Goal: Task Accomplishment & Management: Manage account settings

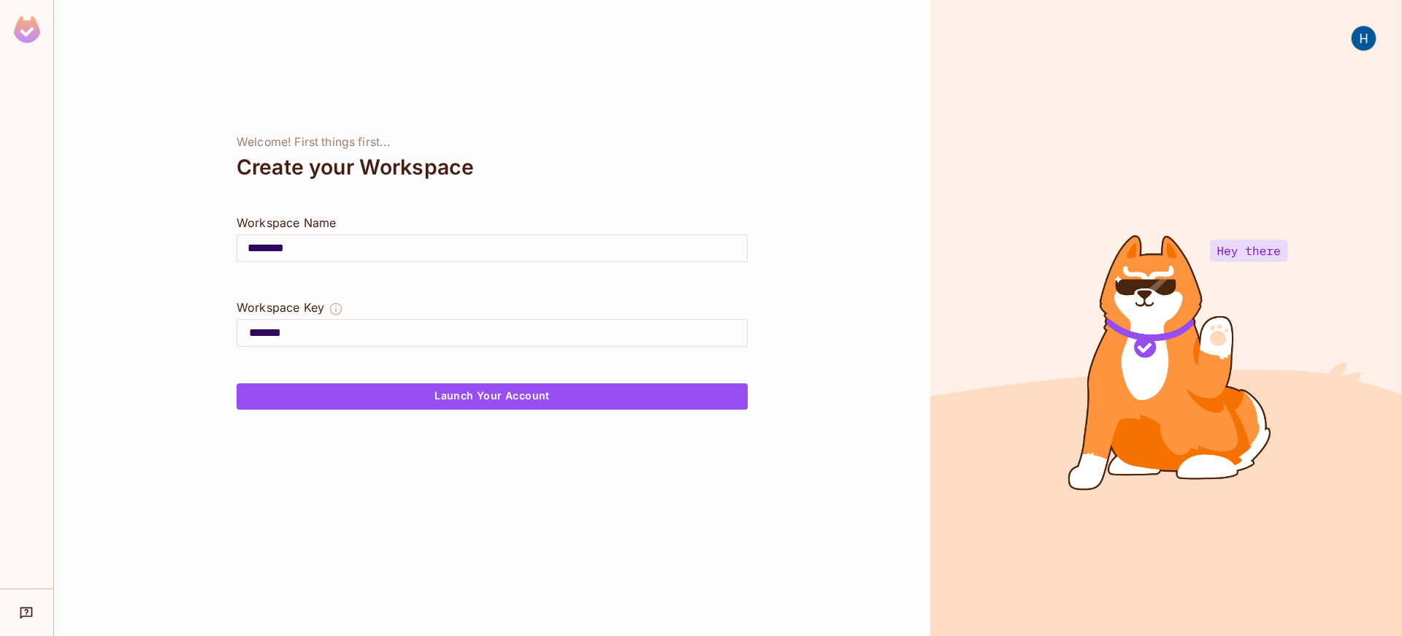
click at [1361, 39] on img at bounding box center [1364, 38] width 24 height 24
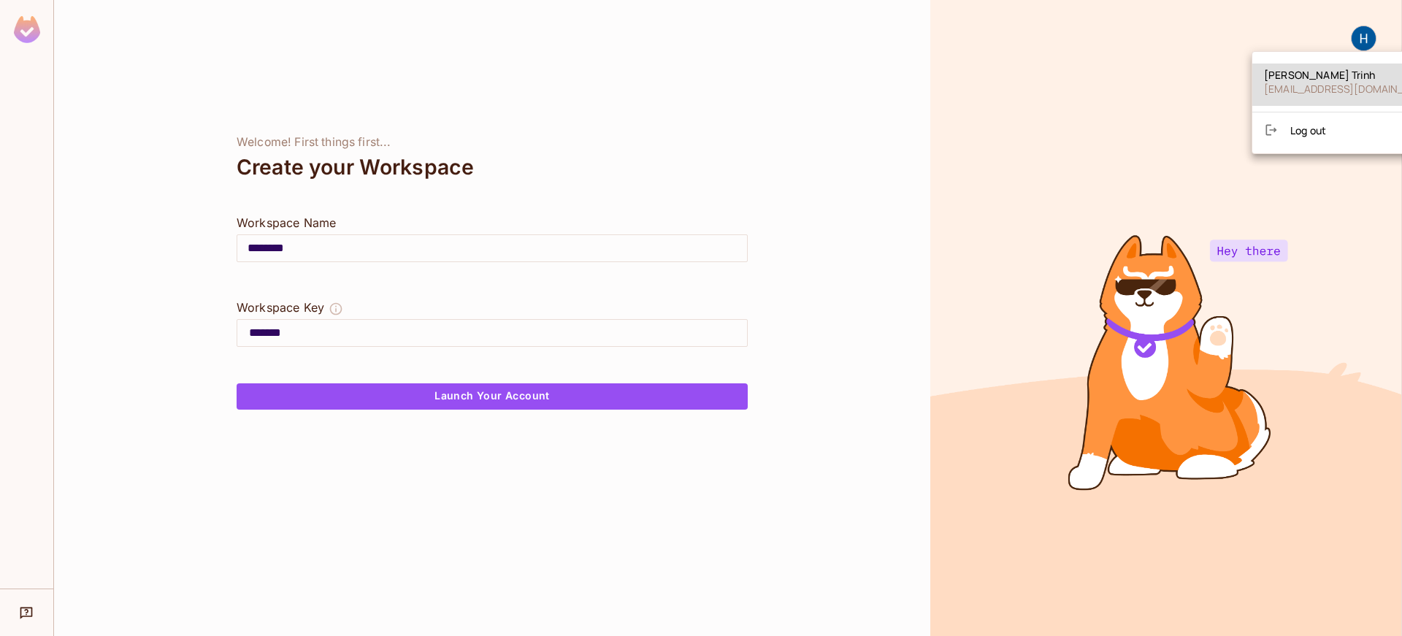
click at [1290, 123] on span "Log out" at bounding box center [1308, 130] width 36 height 14
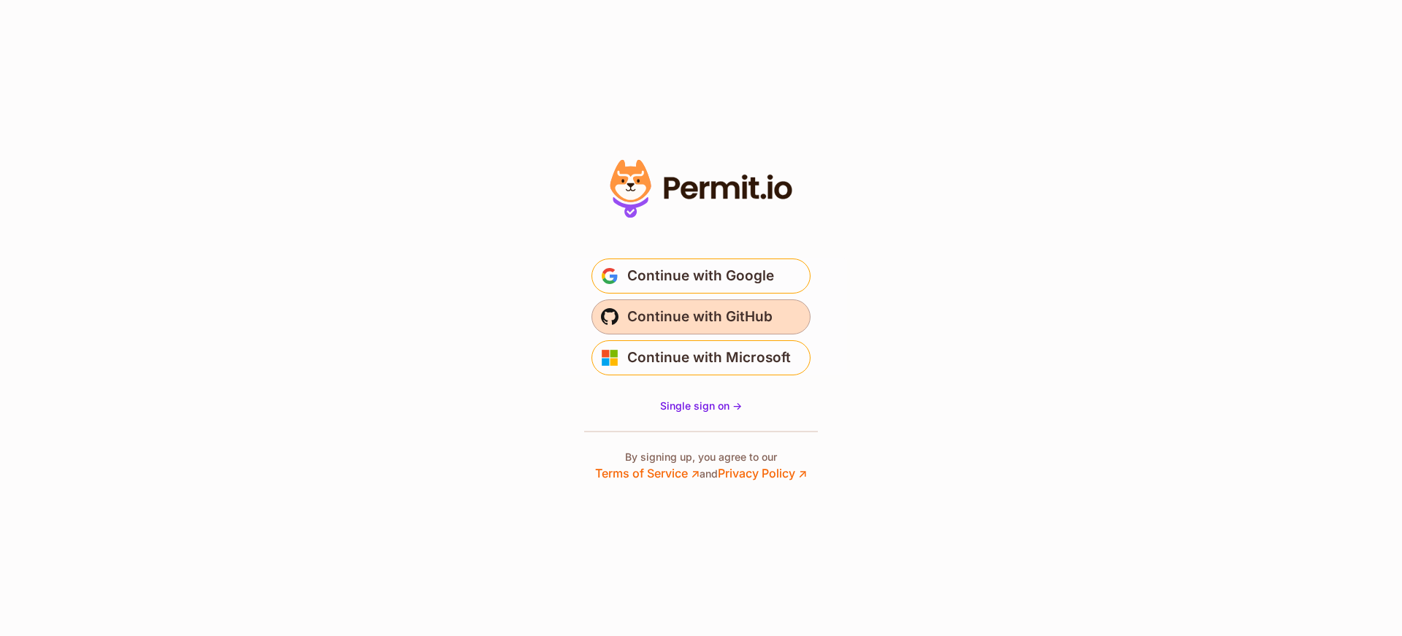
click at [716, 328] on span "Continue with GitHub" at bounding box center [699, 316] width 145 height 23
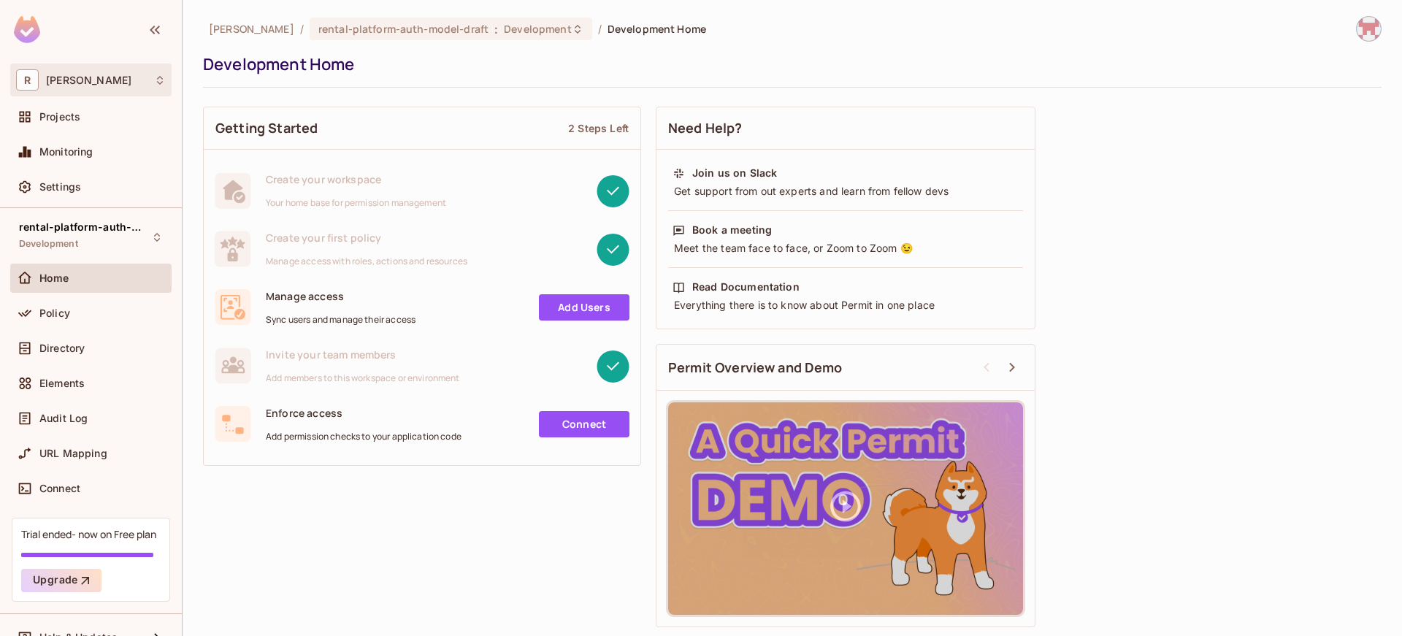
click at [149, 76] on div "R roy-poc" at bounding box center [91, 79] width 150 height 21
click at [150, 77] on div at bounding box center [701, 318] width 1402 height 636
click at [1339, 46] on div "roy-poc / rental-platform-auth-model-draft : Development / Development Home Dev…" at bounding box center [792, 52] width 1179 height 72
click at [1359, 34] on img at bounding box center [1369, 29] width 24 height 24
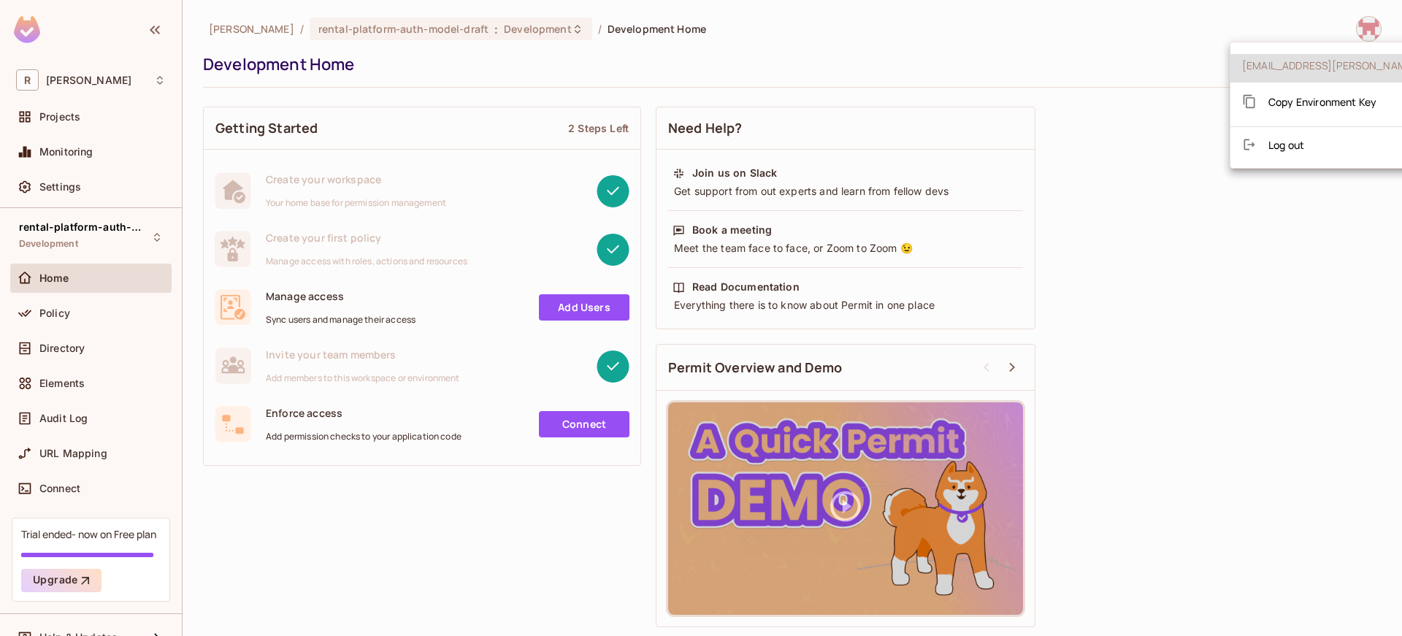
click at [1358, 34] on div at bounding box center [701, 318] width 1402 height 636
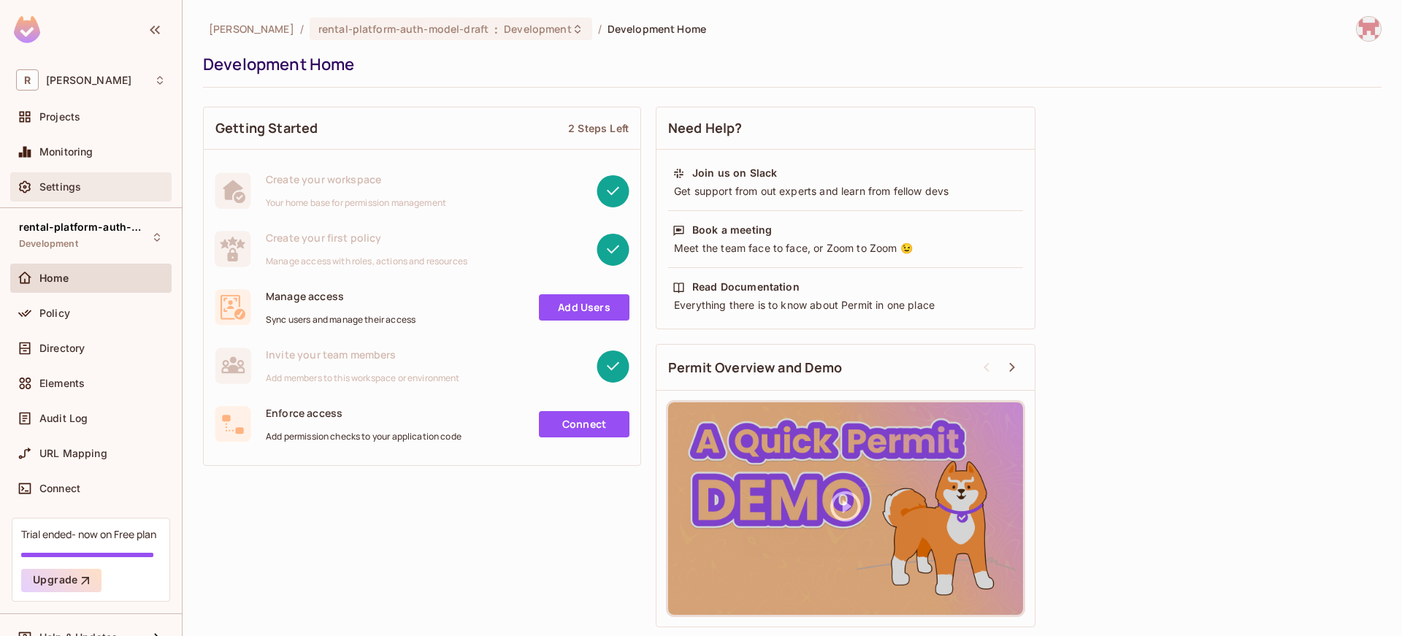
click at [97, 182] on div "Settings" at bounding box center [102, 187] width 126 height 12
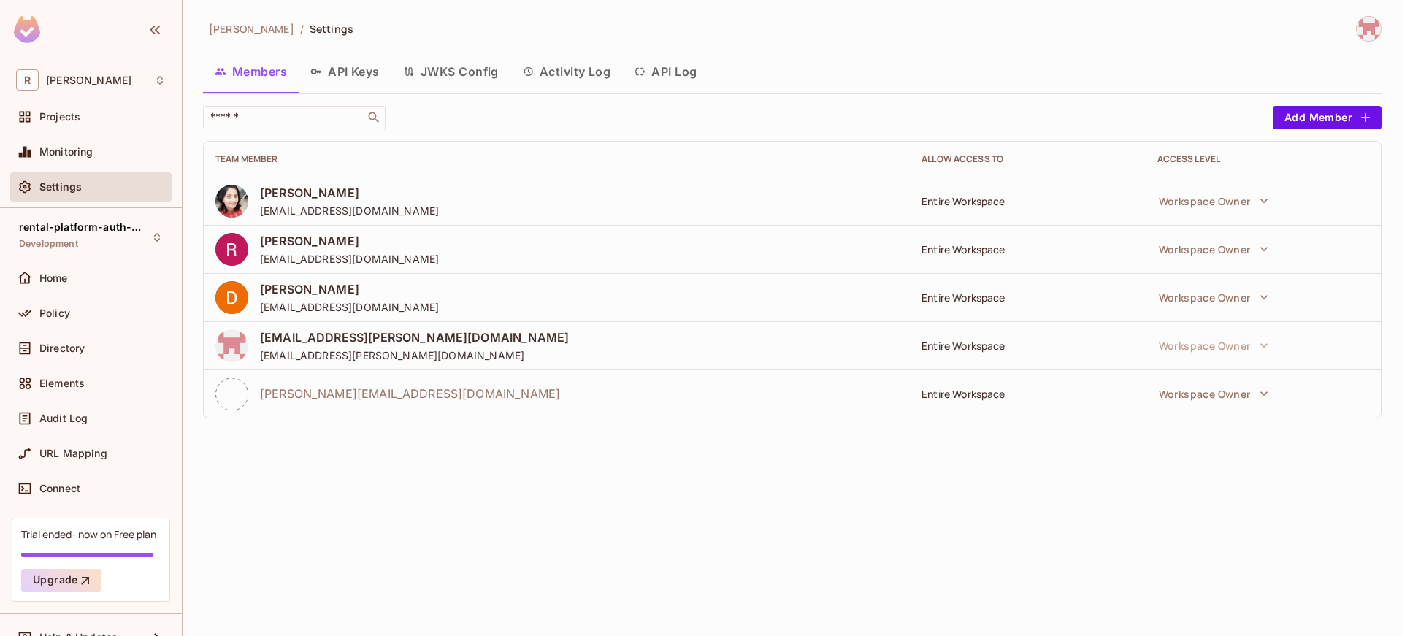
click at [230, 389] on icon at bounding box center [231, 394] width 33 height 33
click at [366, 404] on div "roy.zhang@whill.inc" at bounding box center [556, 394] width 683 height 33
click at [157, 69] on div "R roy-poc" at bounding box center [91, 79] width 150 height 21
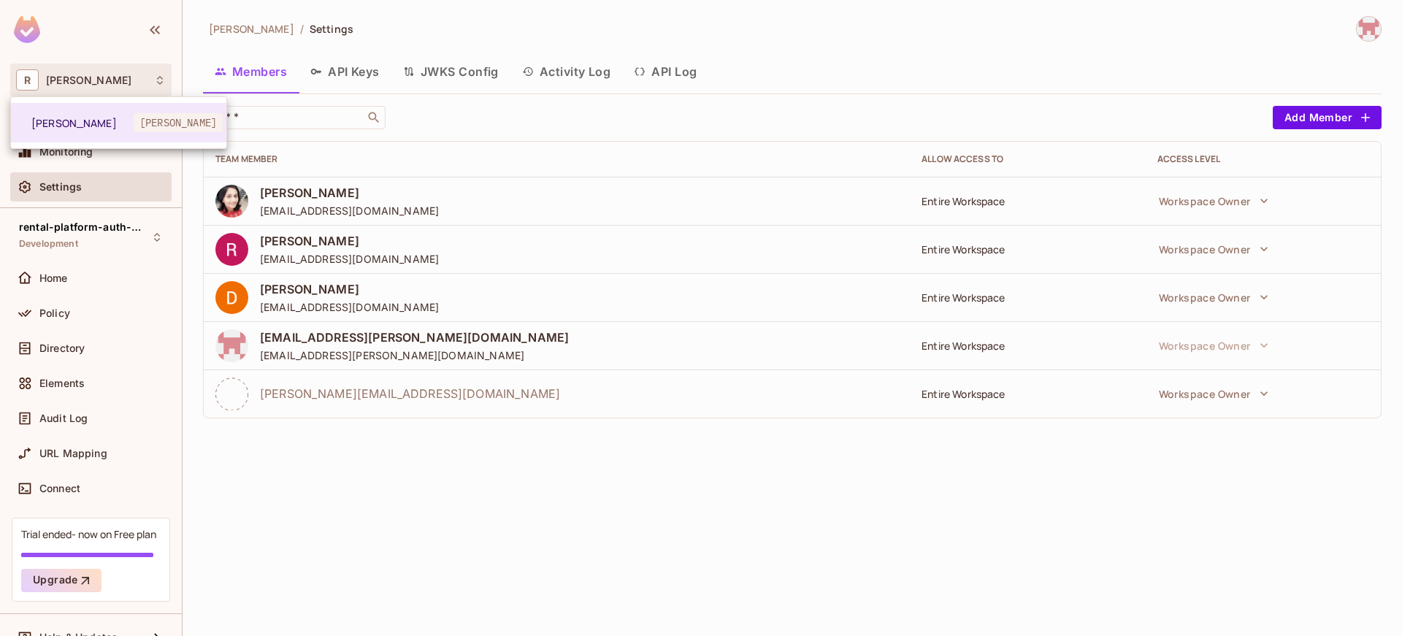
click at [158, 70] on div at bounding box center [701, 318] width 1402 height 636
click at [159, 70] on div "R roy-poc" at bounding box center [91, 79] width 150 height 21
click at [159, 70] on div at bounding box center [701, 318] width 1402 height 636
click at [161, 71] on div "R roy-poc" at bounding box center [91, 79] width 150 height 21
click at [161, 72] on div at bounding box center [701, 318] width 1402 height 636
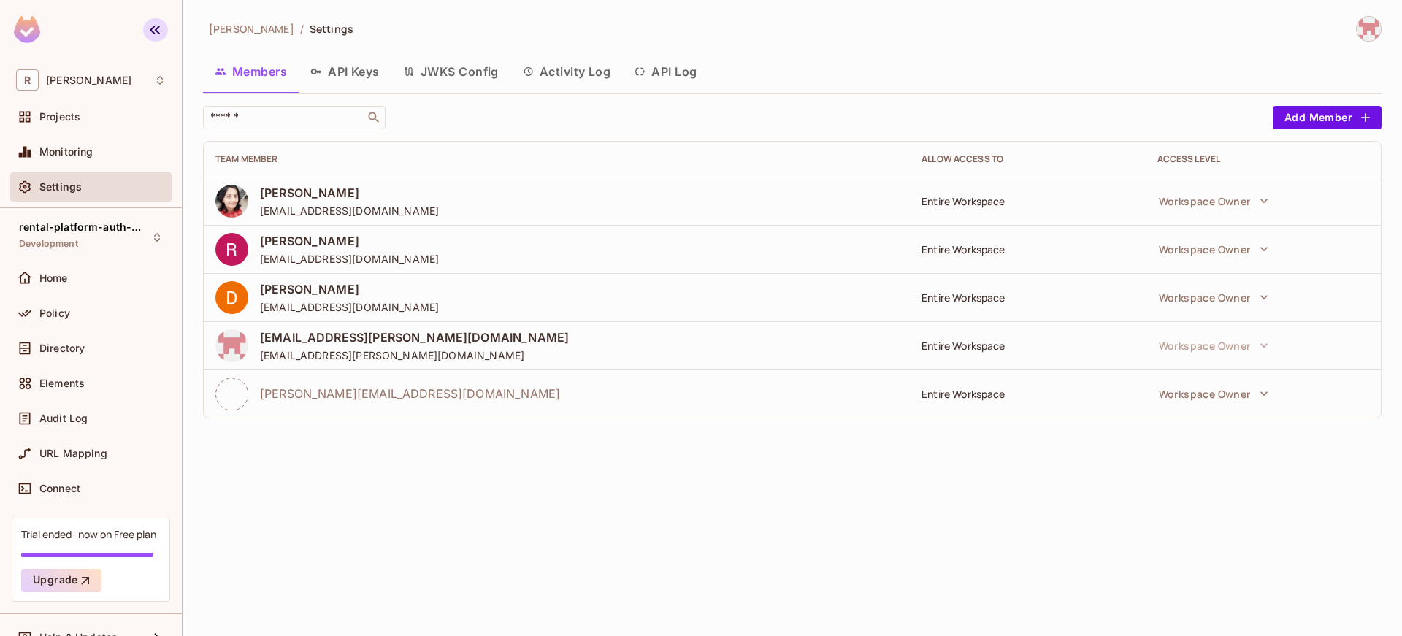
click at [150, 34] on icon "button" at bounding box center [155, 30] width 18 height 18
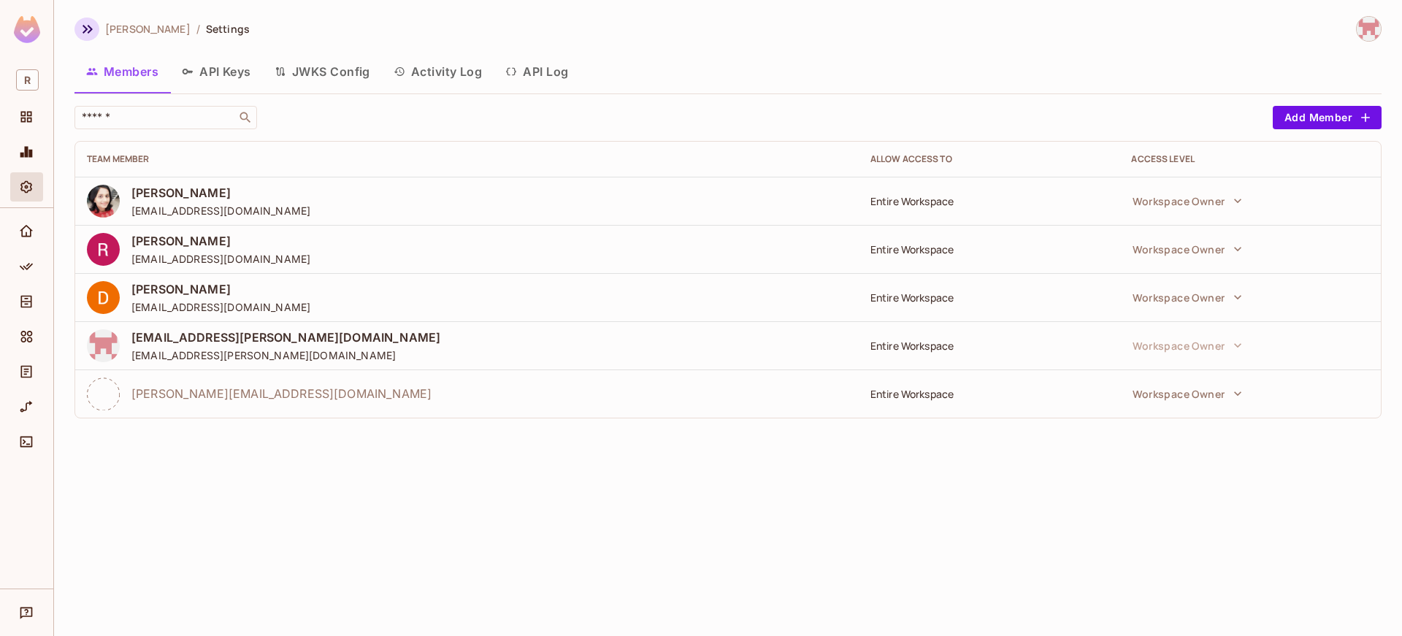
click at [80, 30] on icon "button" at bounding box center [88, 29] width 18 height 18
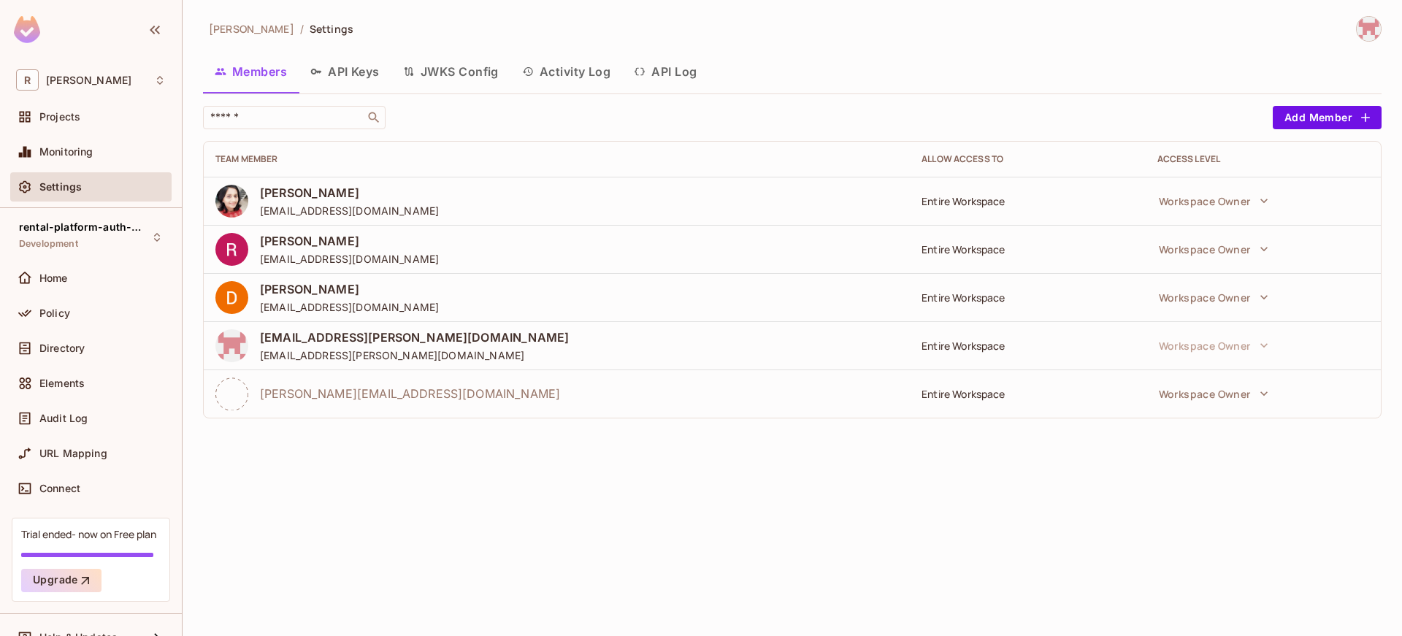
click at [1378, 14] on div "roy-poc / Settings Members API Keys JWKS Config Activity Log API Log ​ Add Memb…" at bounding box center [792, 318] width 1219 height 636
click at [1376, 17] on div at bounding box center [1362, 29] width 39 height 26
click at [1374, 21] on img at bounding box center [1369, 29] width 24 height 24
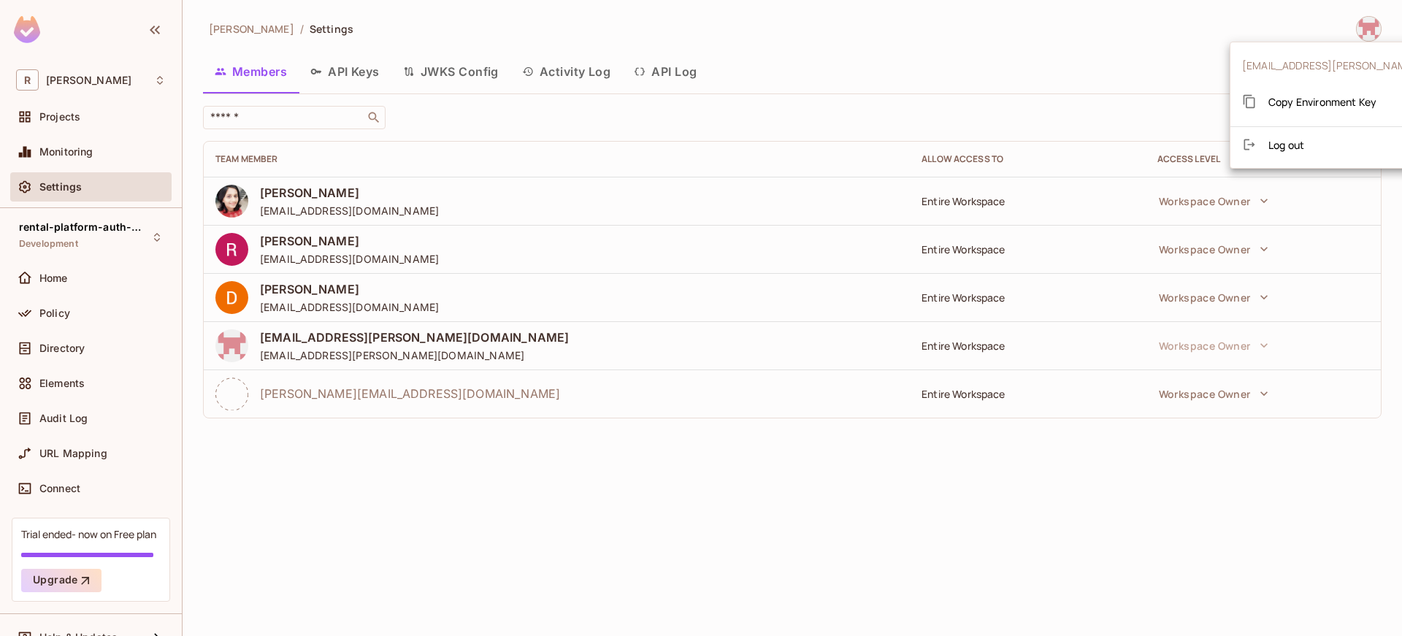
click at [1371, 25] on div at bounding box center [701, 318] width 1402 height 636
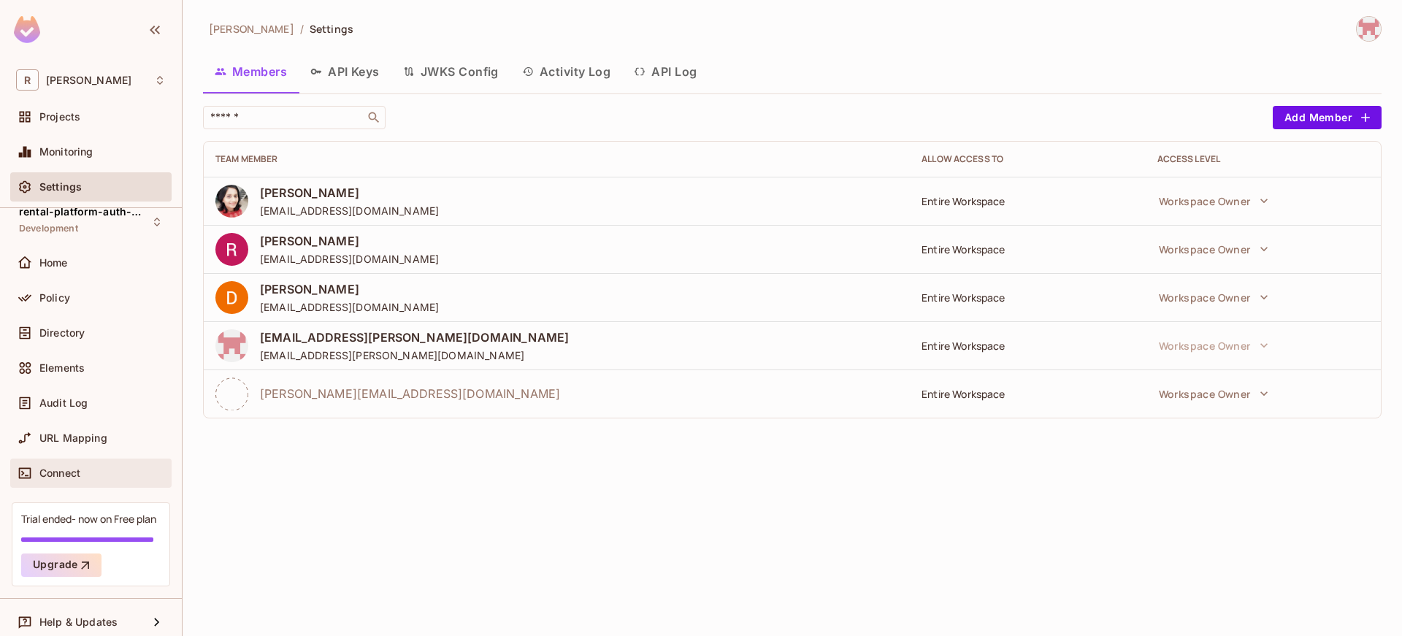
scroll to position [24, 0]
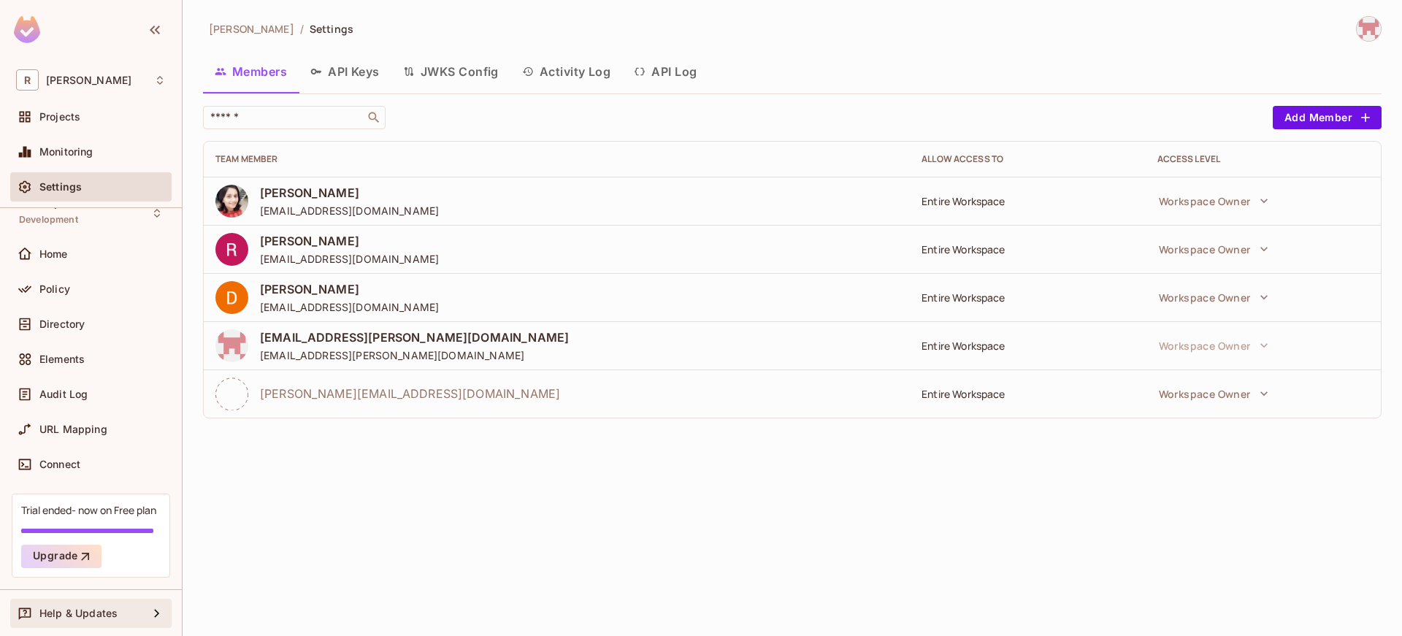
click at [108, 622] on div "Help & Updates" at bounding box center [90, 613] width 161 height 29
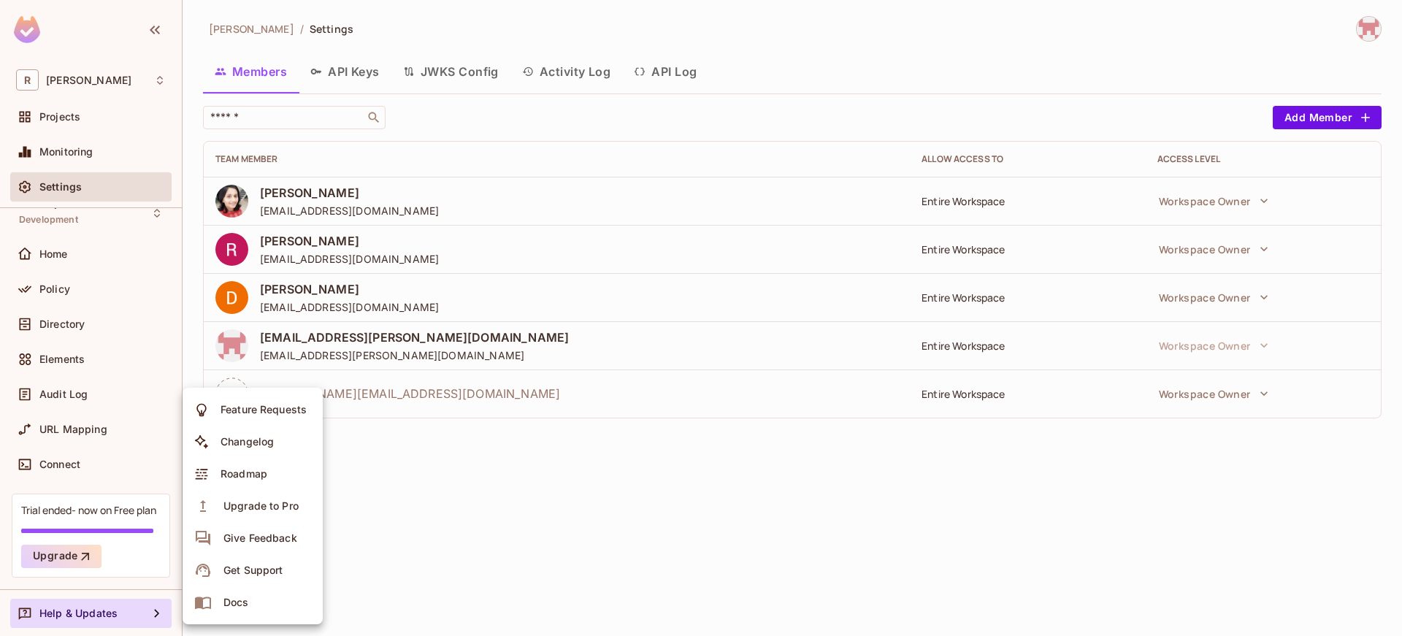
click at [68, 345] on div at bounding box center [701, 318] width 1402 height 636
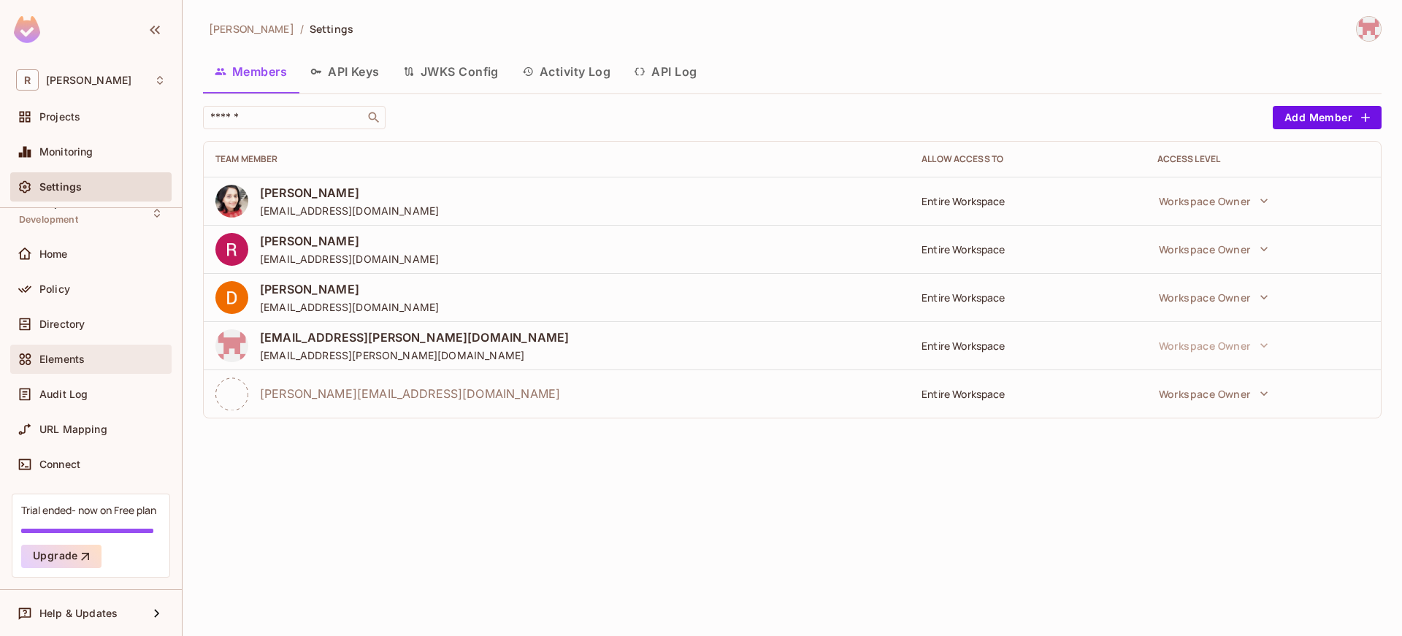
click at [72, 353] on span "Elements" at bounding box center [61, 359] width 45 height 12
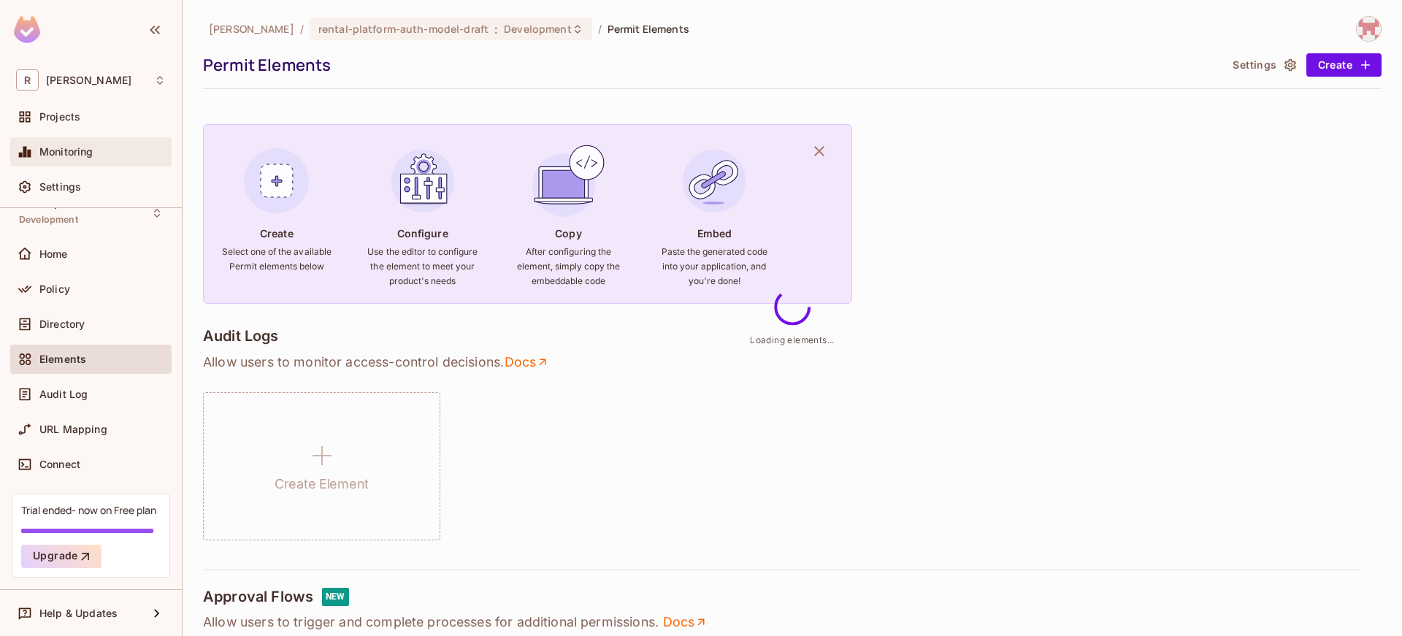
click at [75, 148] on span "Monitoring" at bounding box center [66, 152] width 54 height 12
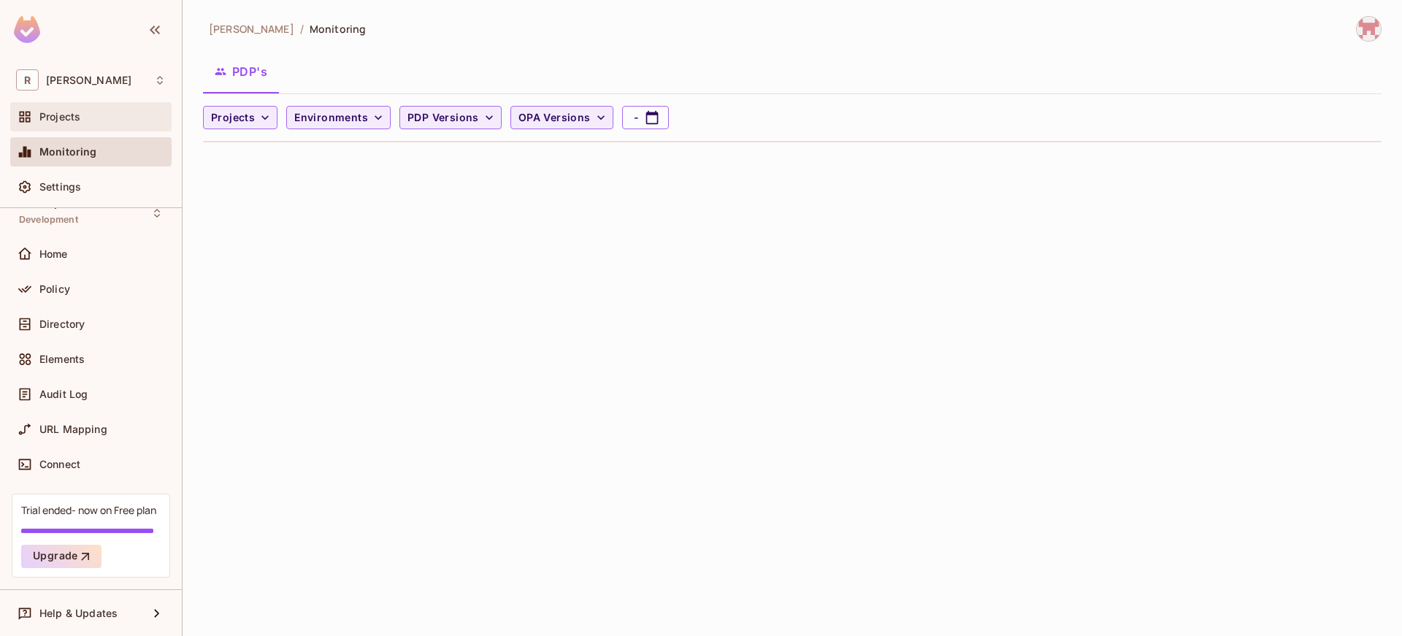
click at [77, 122] on span "Projects" at bounding box center [59, 117] width 41 height 12
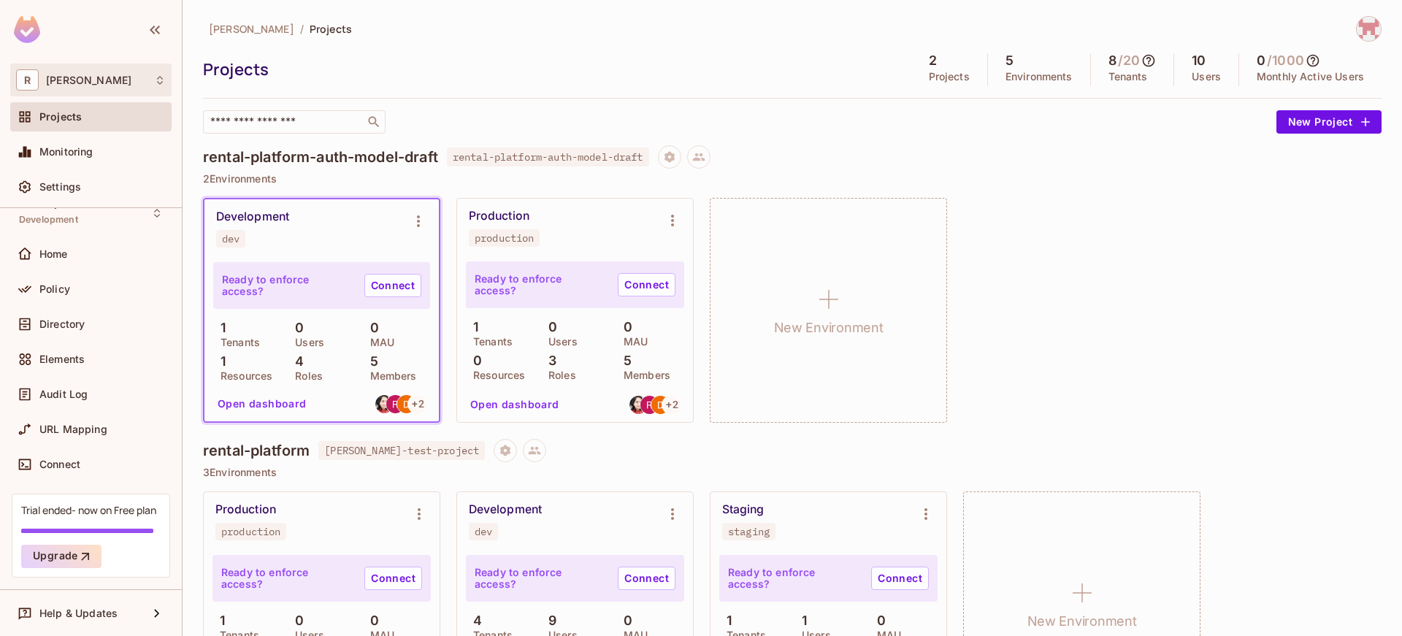
click at [165, 65] on div "R roy-poc" at bounding box center [90, 80] width 161 height 33
click at [161, 68] on div at bounding box center [701, 318] width 1402 height 636
click at [160, 69] on div "R roy-poc" at bounding box center [91, 79] width 150 height 21
click at [154, 34] on div at bounding box center [701, 318] width 1402 height 636
click at [151, 33] on icon "button" at bounding box center [155, 30] width 18 height 18
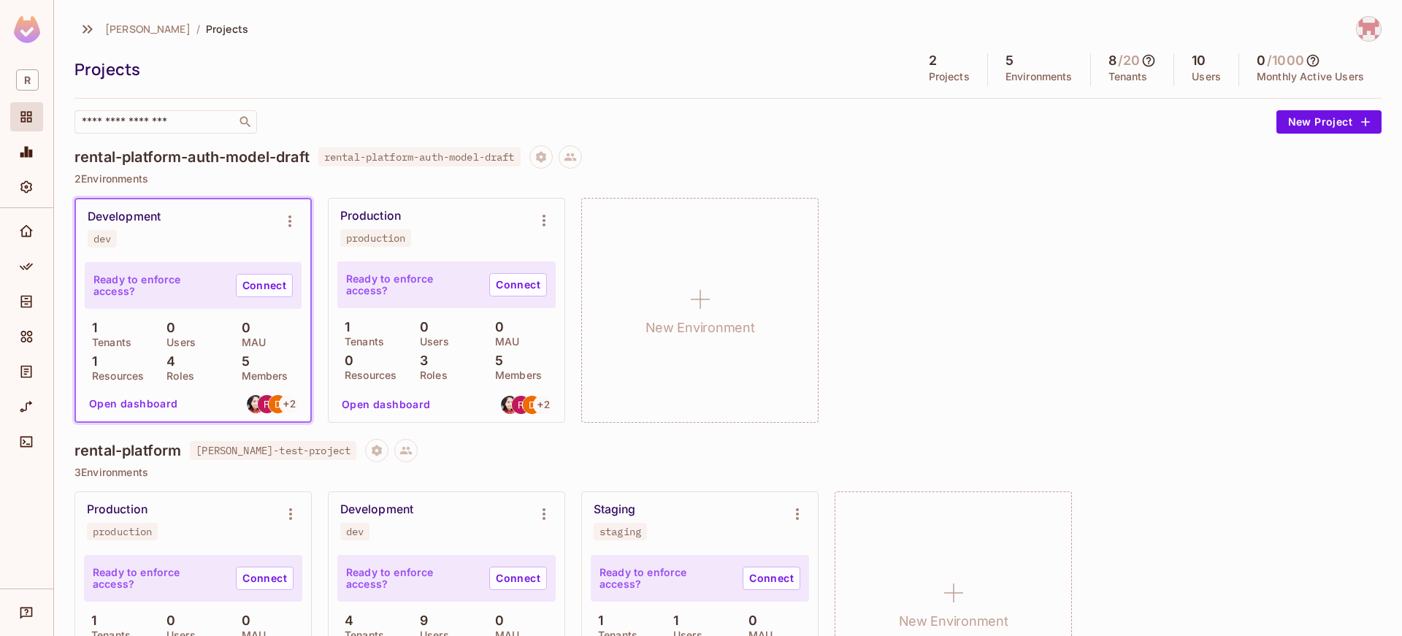
click at [26, 35] on img at bounding box center [27, 29] width 26 height 27
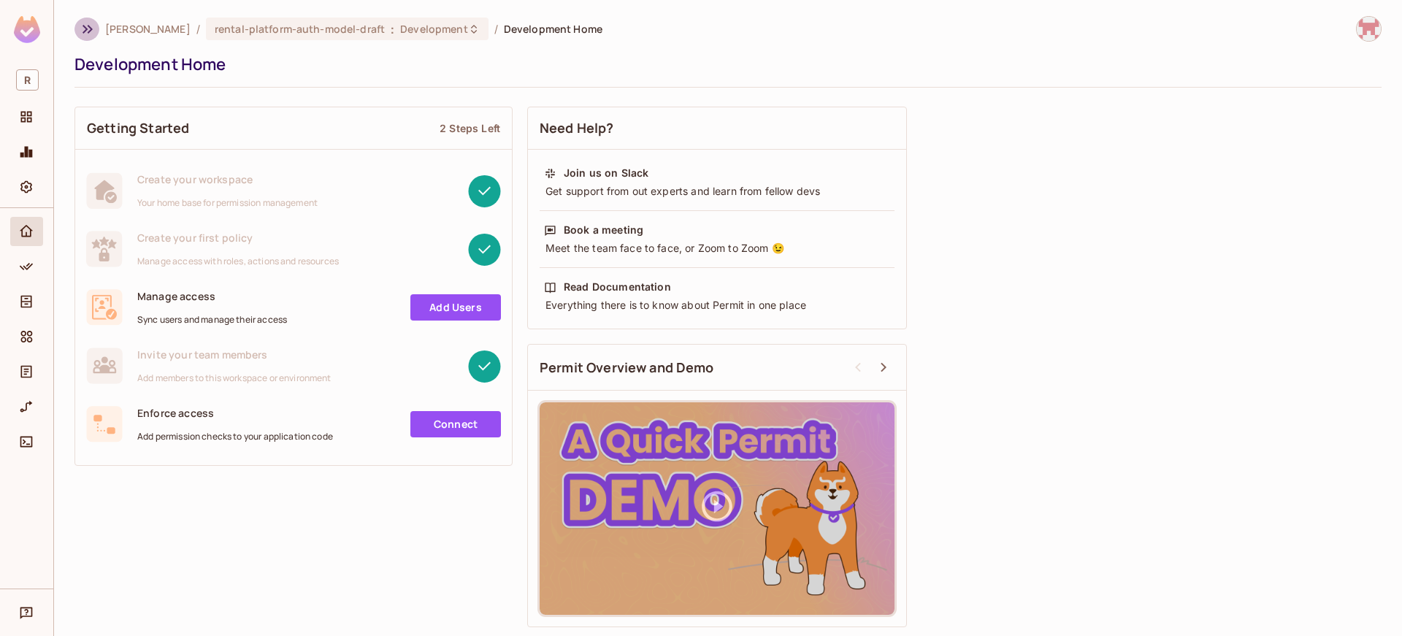
click at [83, 31] on icon "button" at bounding box center [88, 29] width 18 height 18
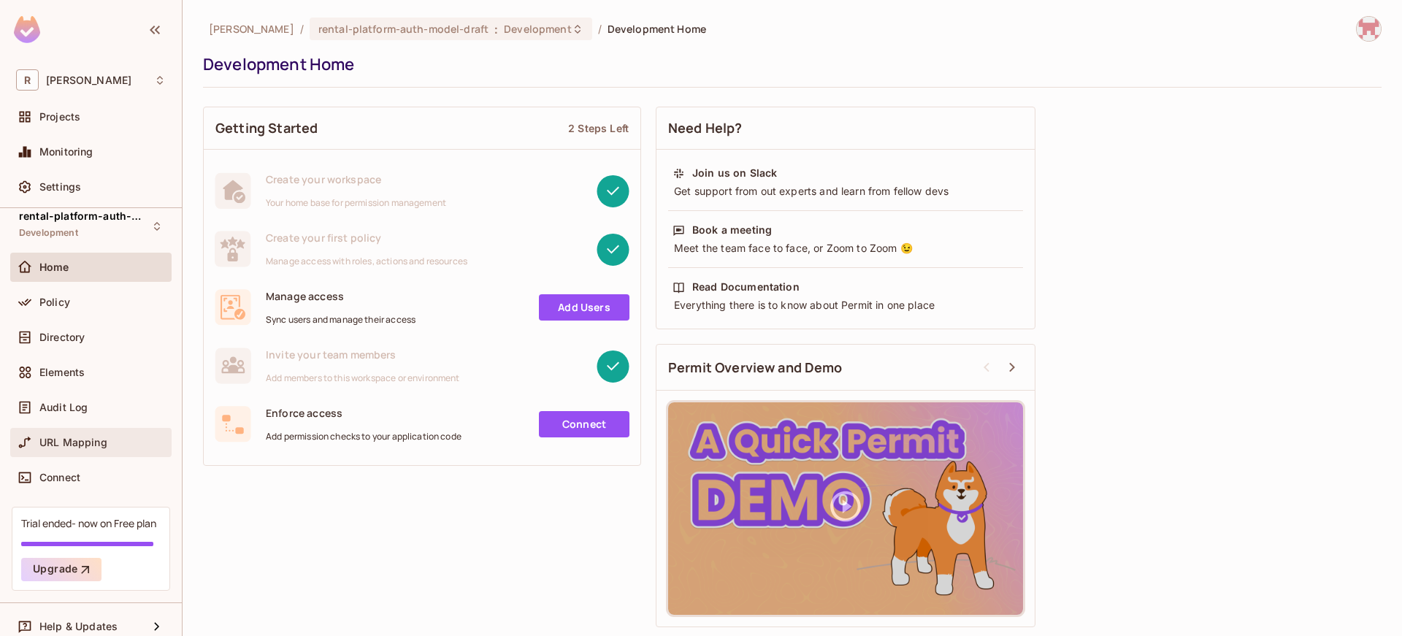
scroll to position [24, 0]
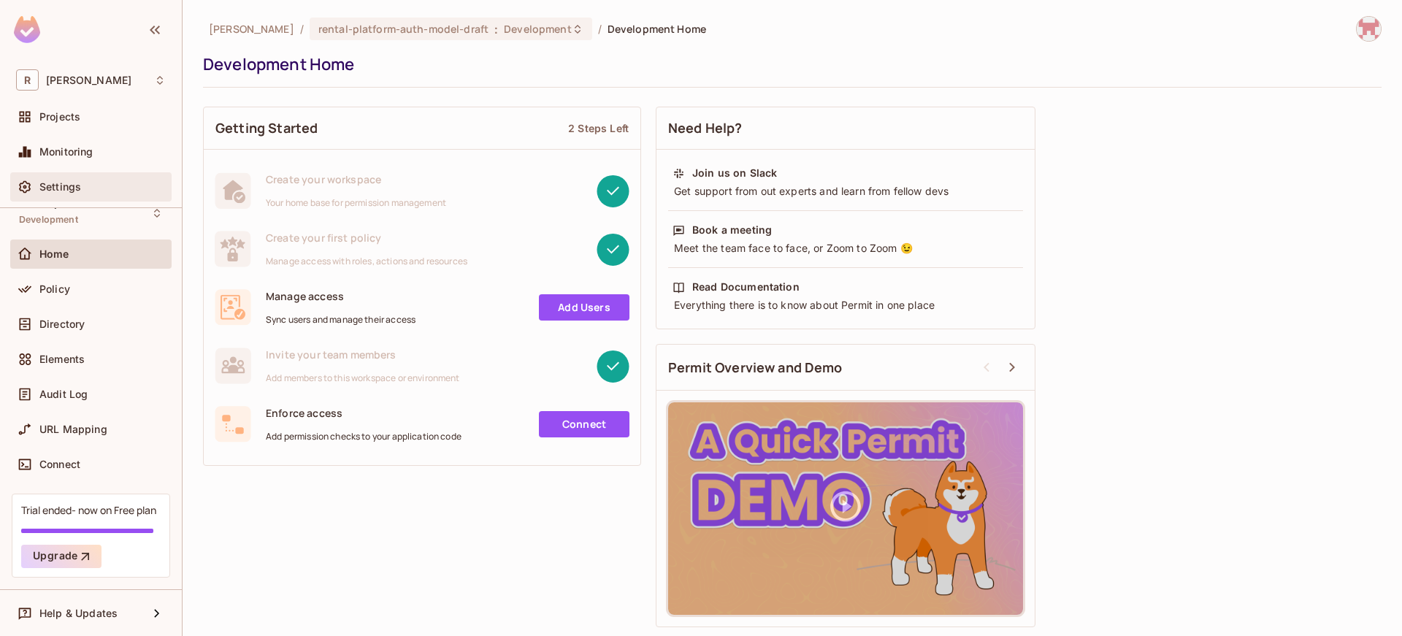
click at [83, 179] on div "Settings" at bounding box center [91, 187] width 150 height 18
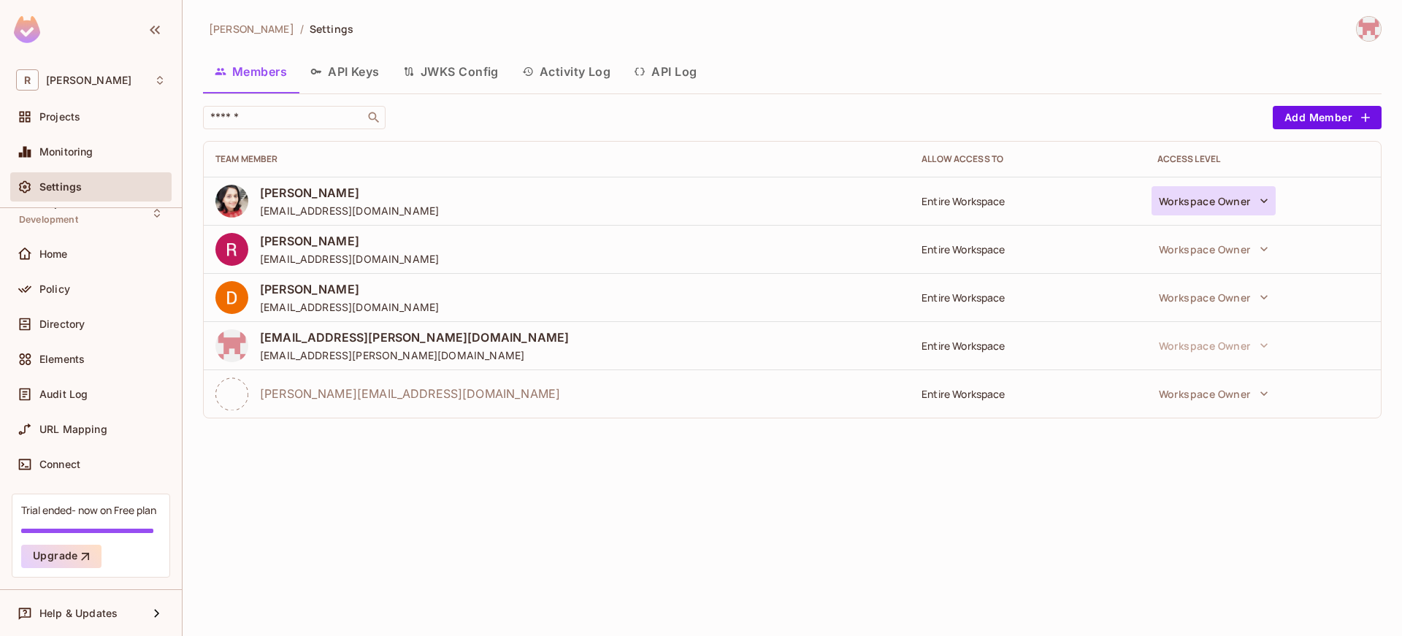
click at [1215, 207] on button "Workspace Owner" at bounding box center [1214, 200] width 124 height 29
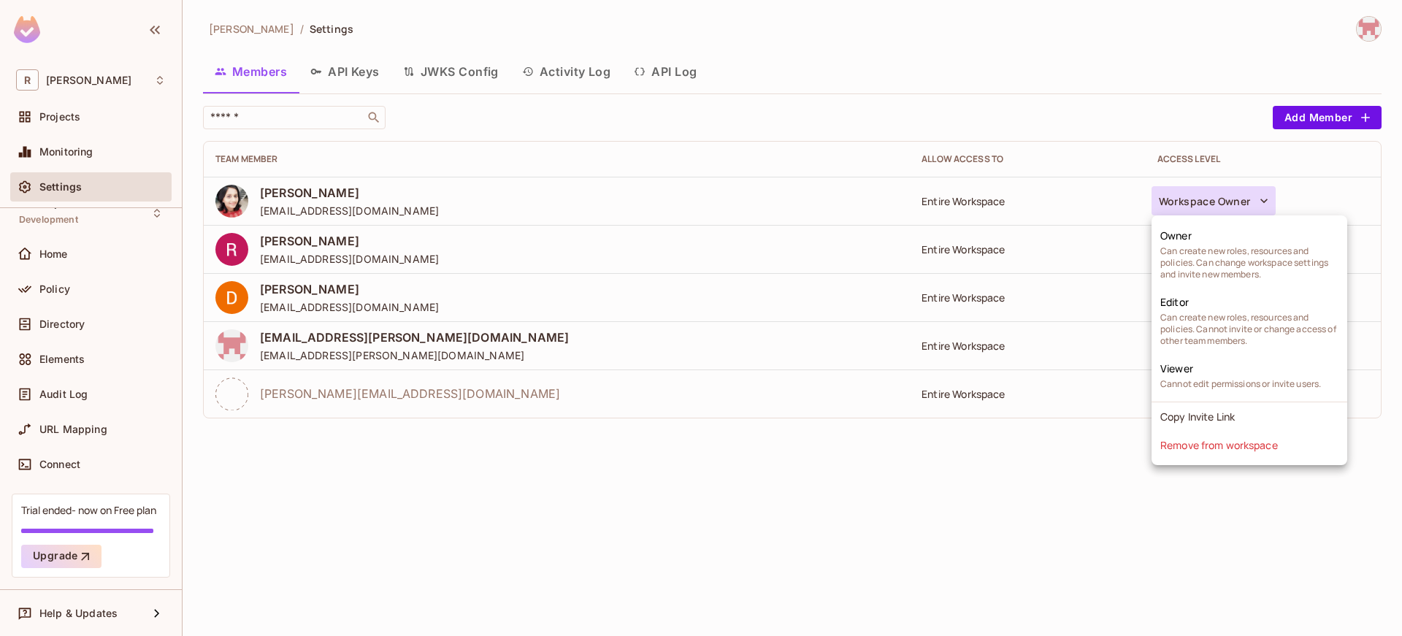
click at [994, 523] on div at bounding box center [701, 318] width 1402 height 636
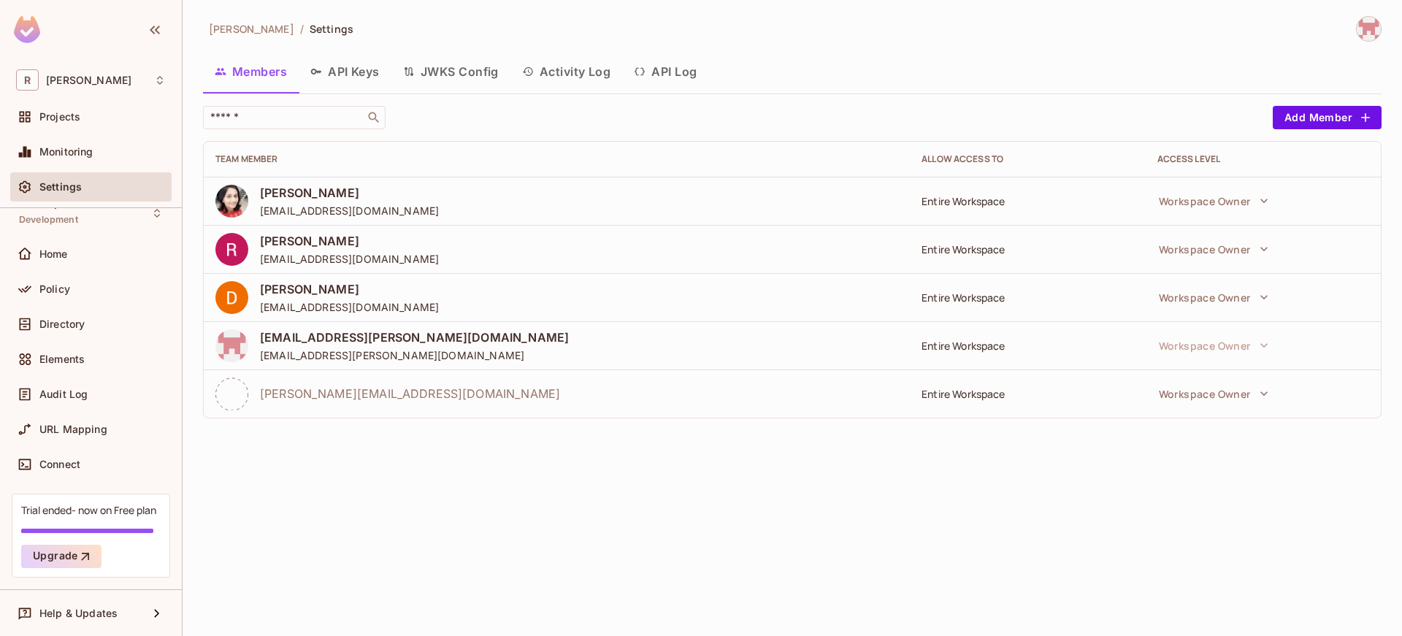
click at [1171, 413] on td "Workspace Owner" at bounding box center [1263, 393] width 235 height 48
click at [1172, 404] on button "Workspace Owner" at bounding box center [1214, 393] width 124 height 29
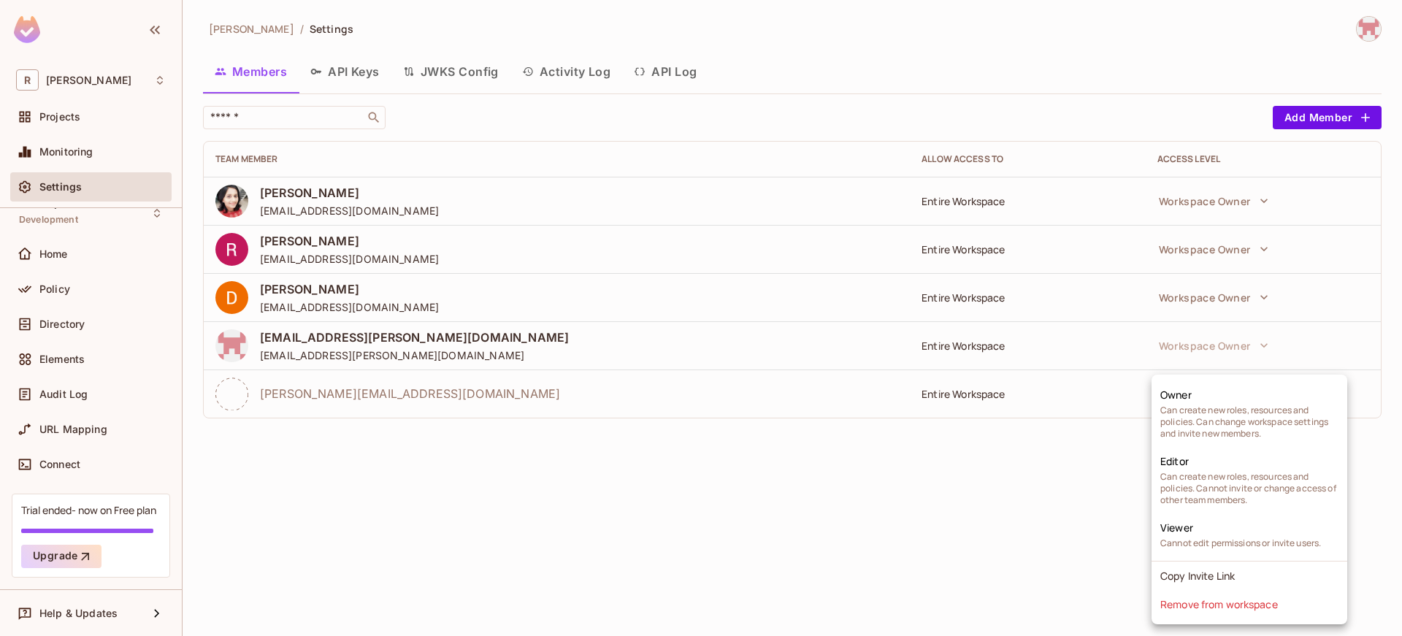
click at [902, 457] on div at bounding box center [701, 318] width 1402 height 636
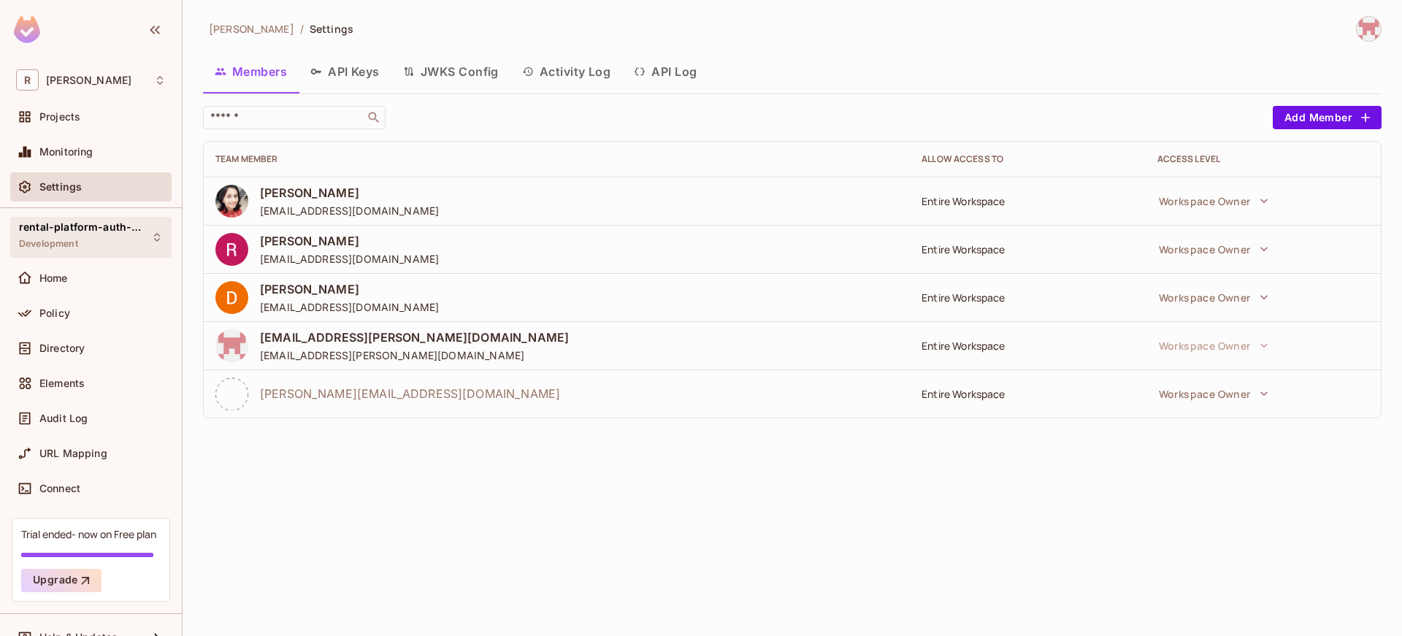
click at [126, 242] on div "rental-platform-auth-model-draft Development" at bounding box center [82, 236] width 126 height 31
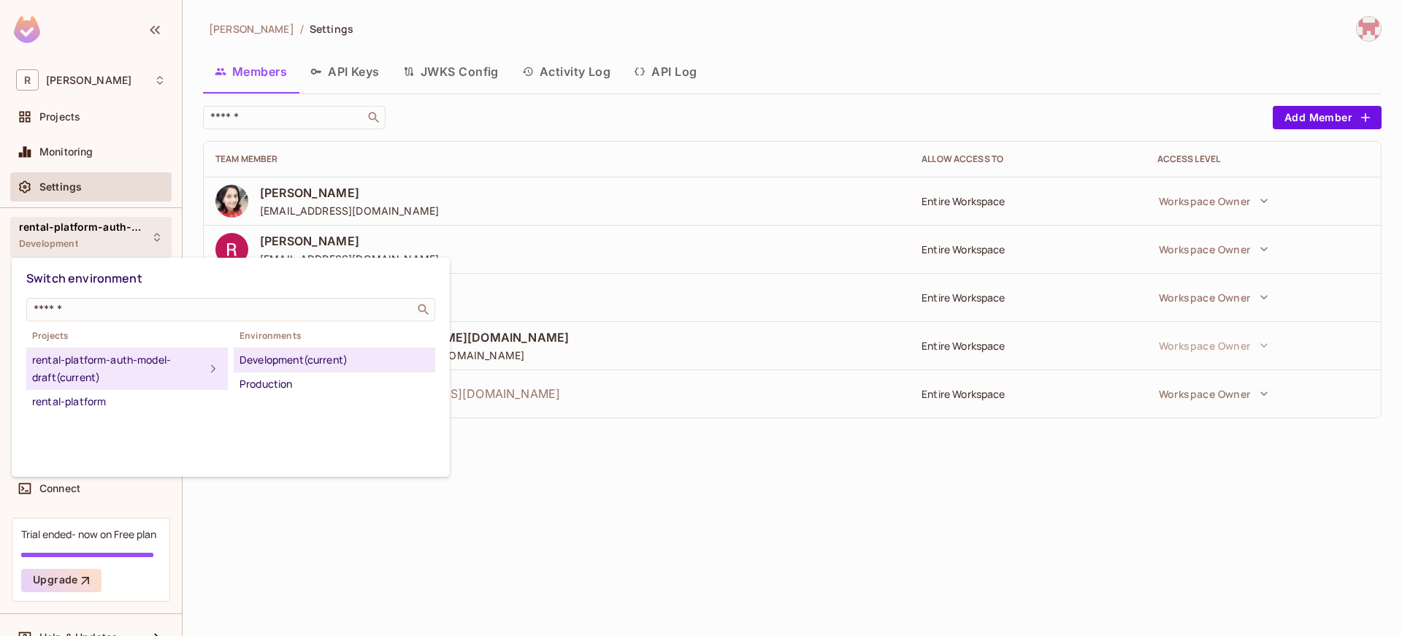
click at [126, 242] on div at bounding box center [701, 318] width 1402 height 636
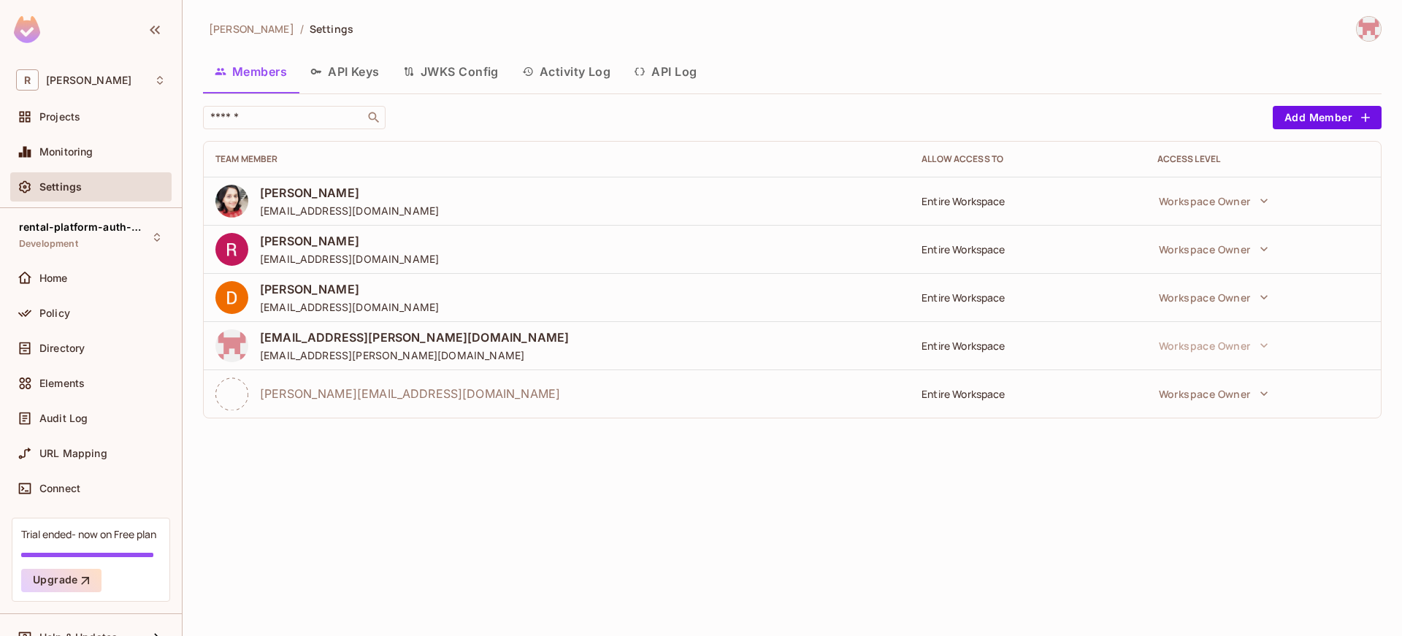
click at [1364, 50] on div "roy-poc / Settings Members API Keys JWKS Config Activity Log API Log ​ Add Memb…" at bounding box center [792, 223] width 1179 height 414
click at [1363, 28] on img at bounding box center [1369, 29] width 24 height 24
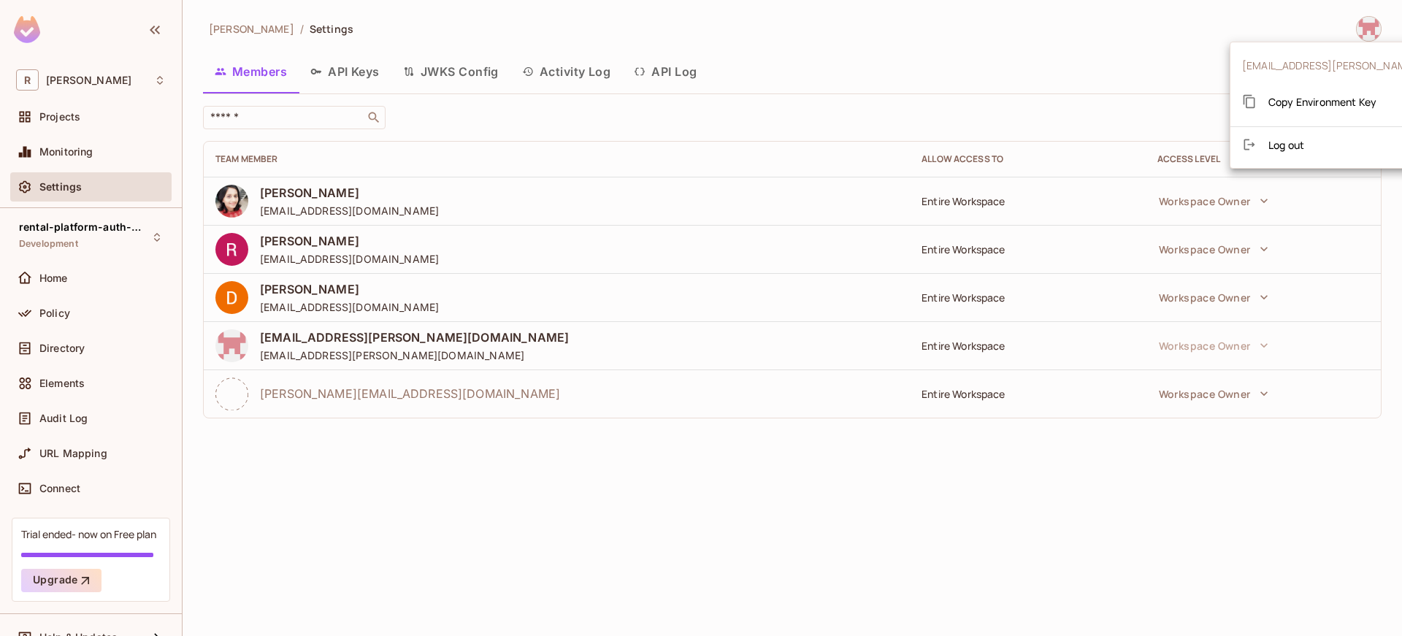
click at [1362, 29] on div at bounding box center [701, 318] width 1402 height 636
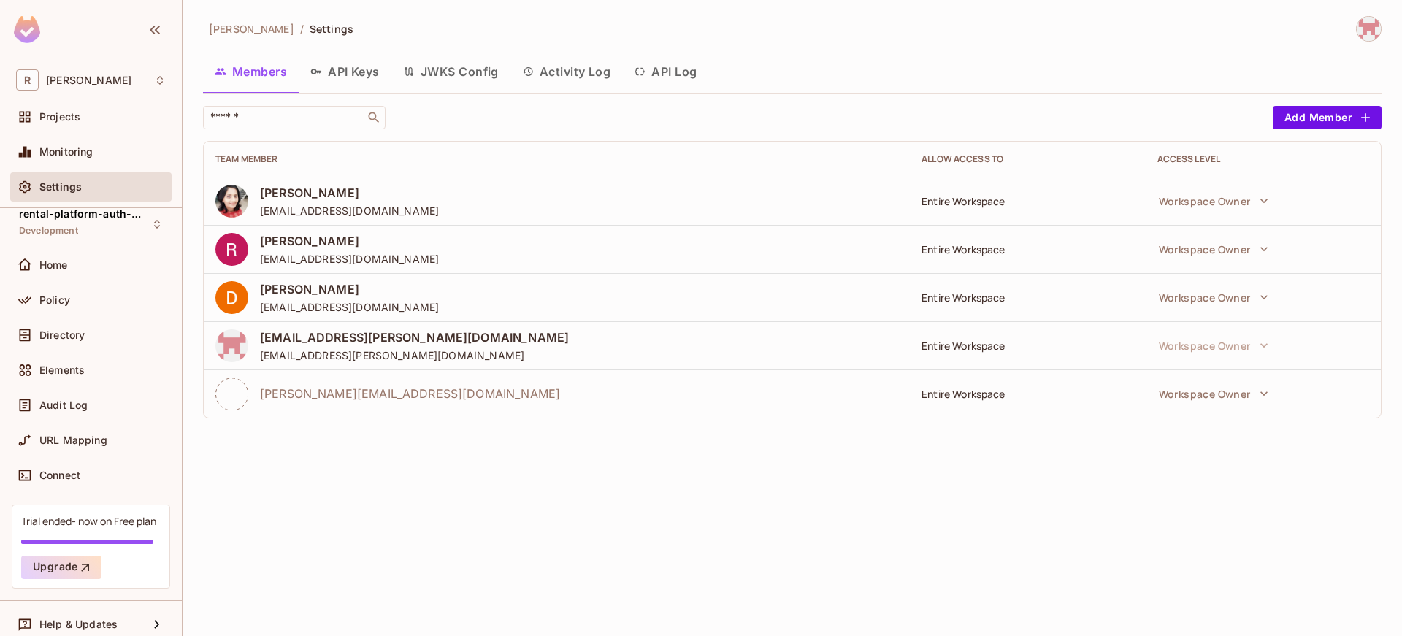
scroll to position [24, 0]
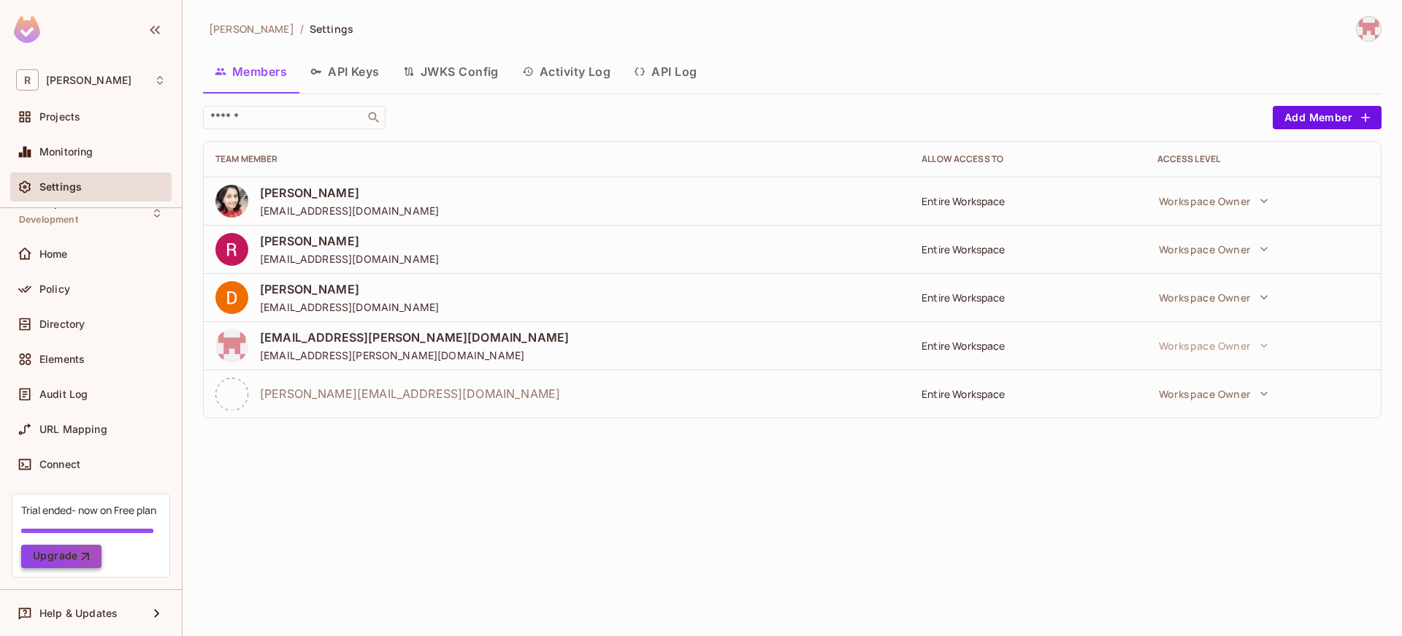
click at [78, 554] on icon "button" at bounding box center [85, 556] width 15 height 15
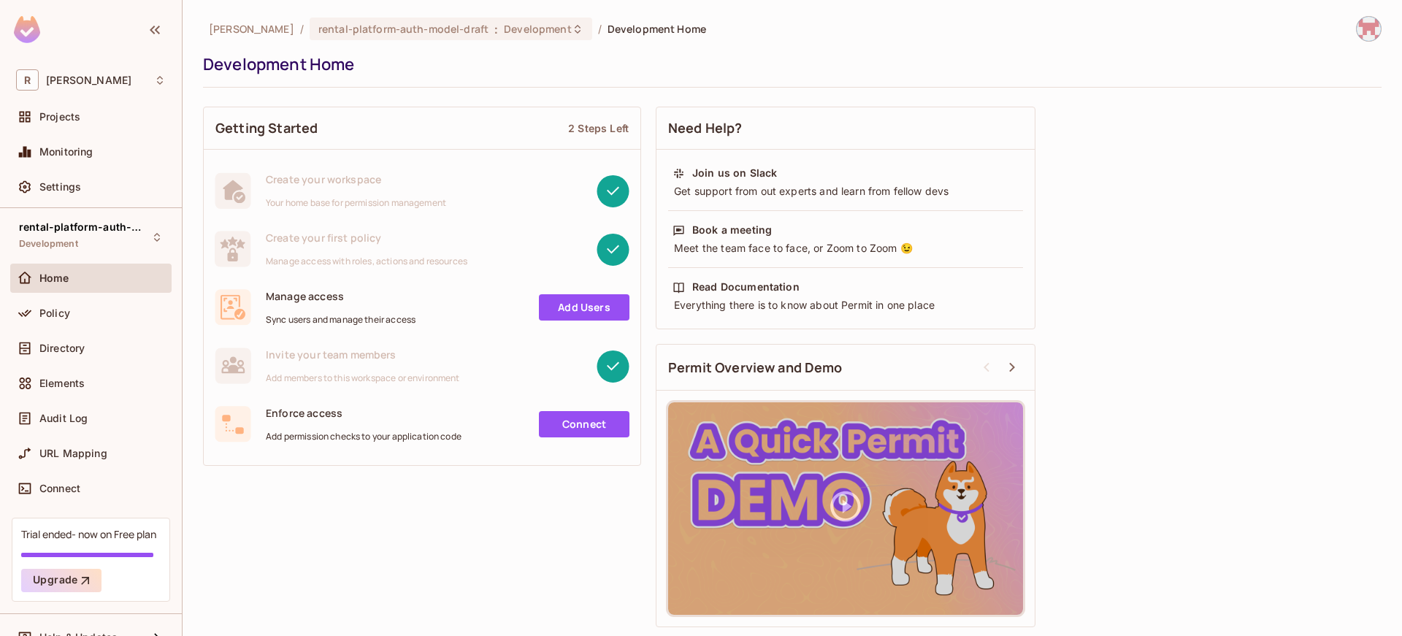
click at [1379, 33] on img at bounding box center [1369, 29] width 24 height 24
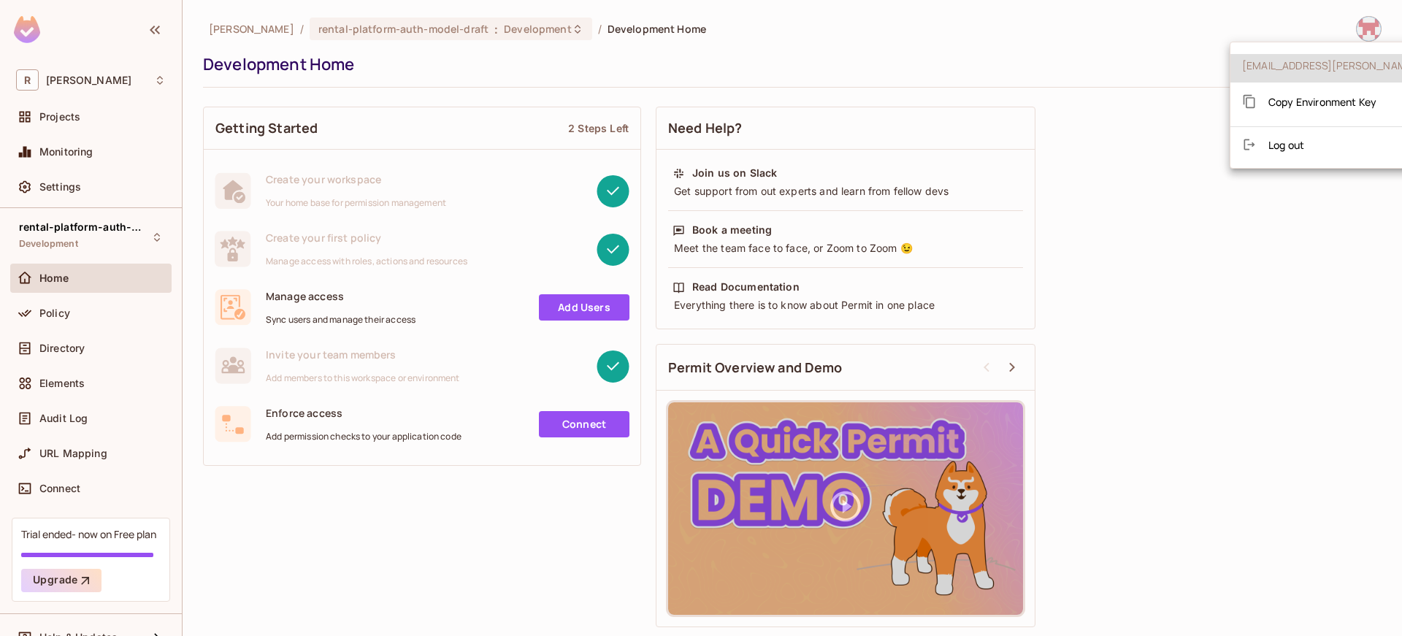
click at [1276, 154] on li "Log out" at bounding box center [1371, 144] width 282 height 23
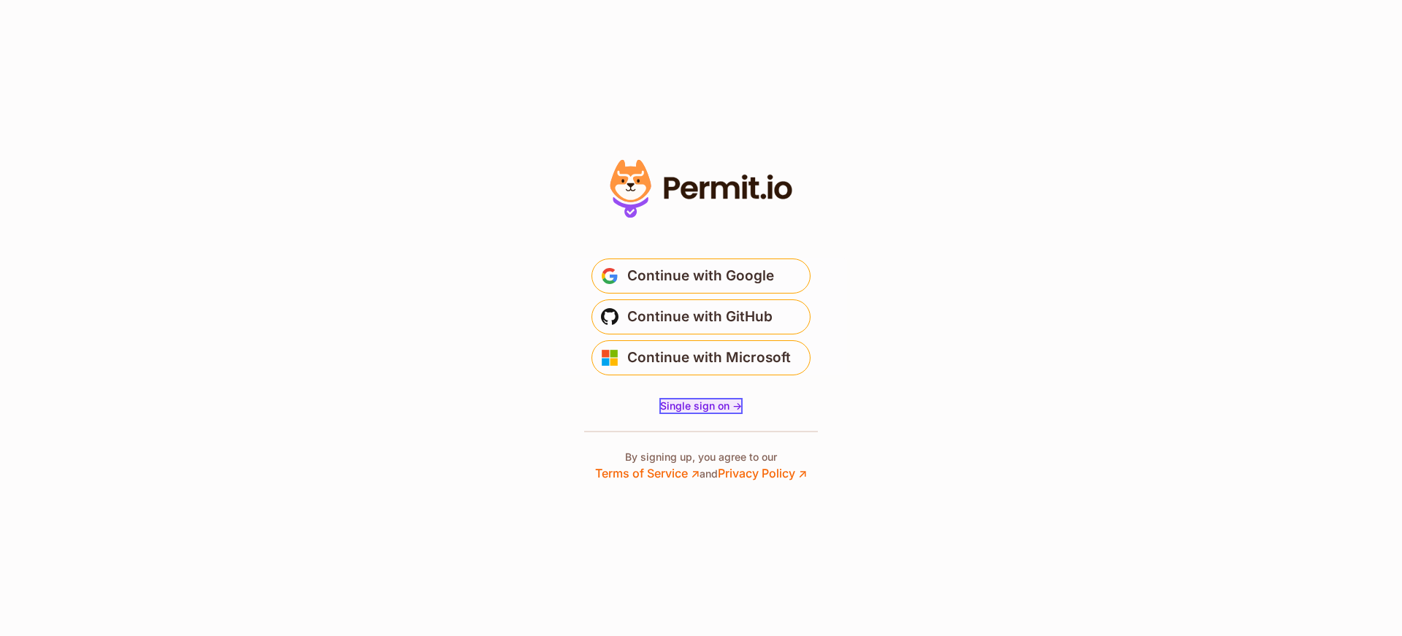
click at [692, 404] on span "Single sign on ->" at bounding box center [701, 405] width 82 height 12
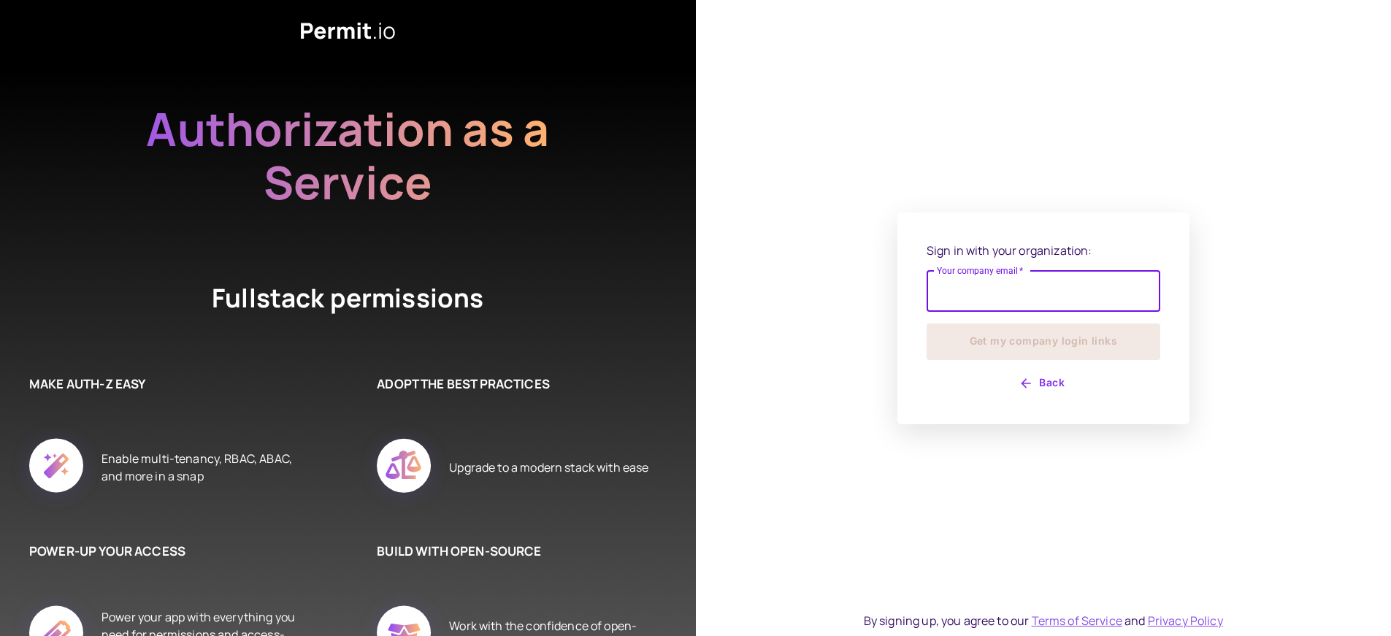
click at [1055, 385] on button "Back" at bounding box center [1044, 383] width 234 height 23
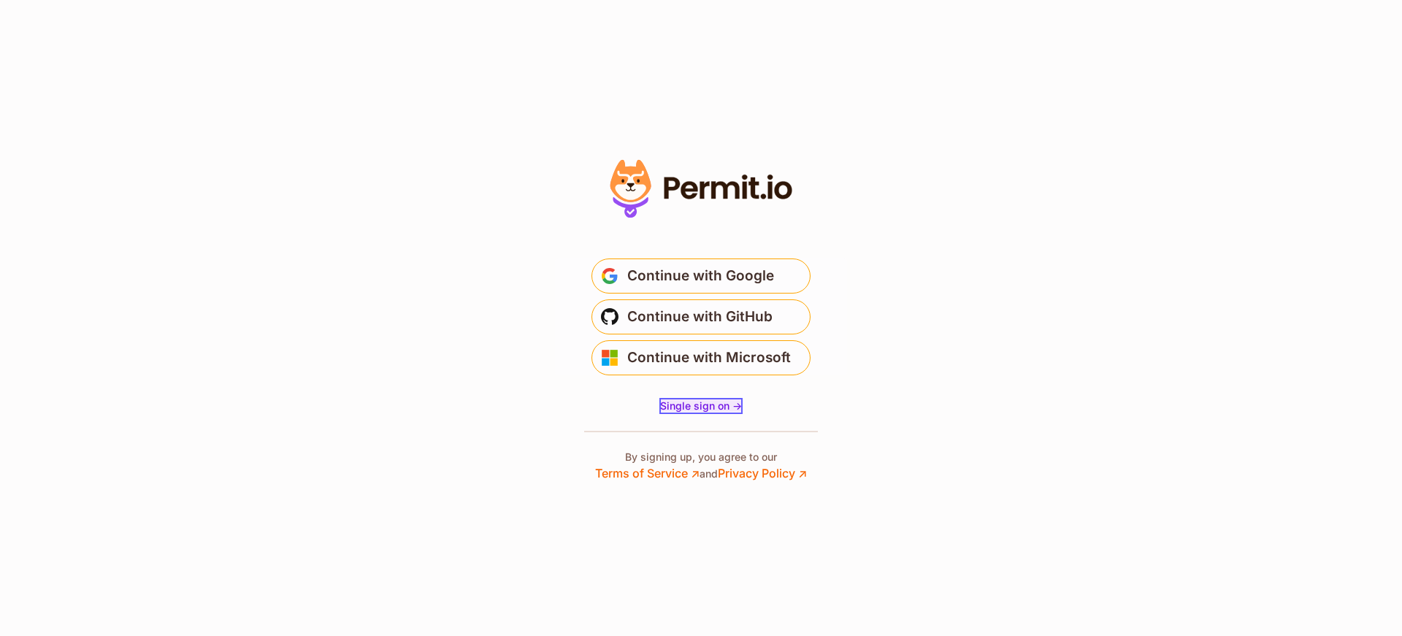
click at [708, 399] on span "Single sign on ->" at bounding box center [701, 405] width 82 height 12
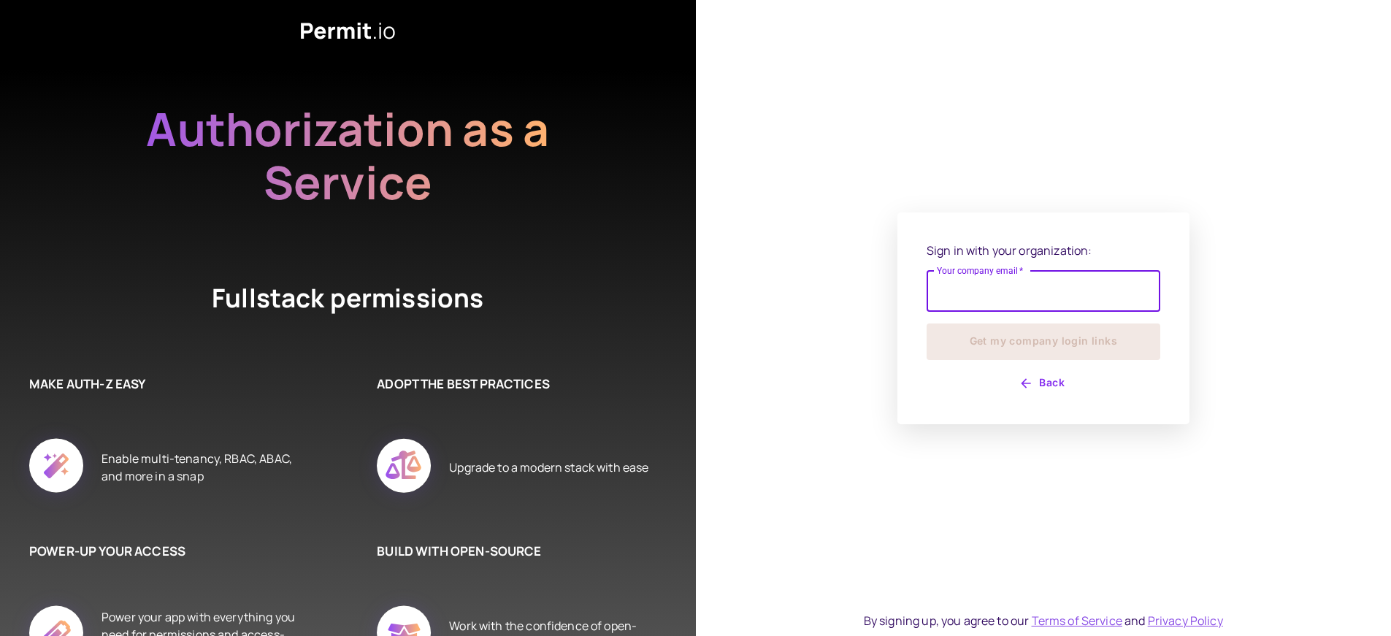
click at [1008, 286] on input "Your company email   *" at bounding box center [1044, 291] width 234 height 41
type input "**********"
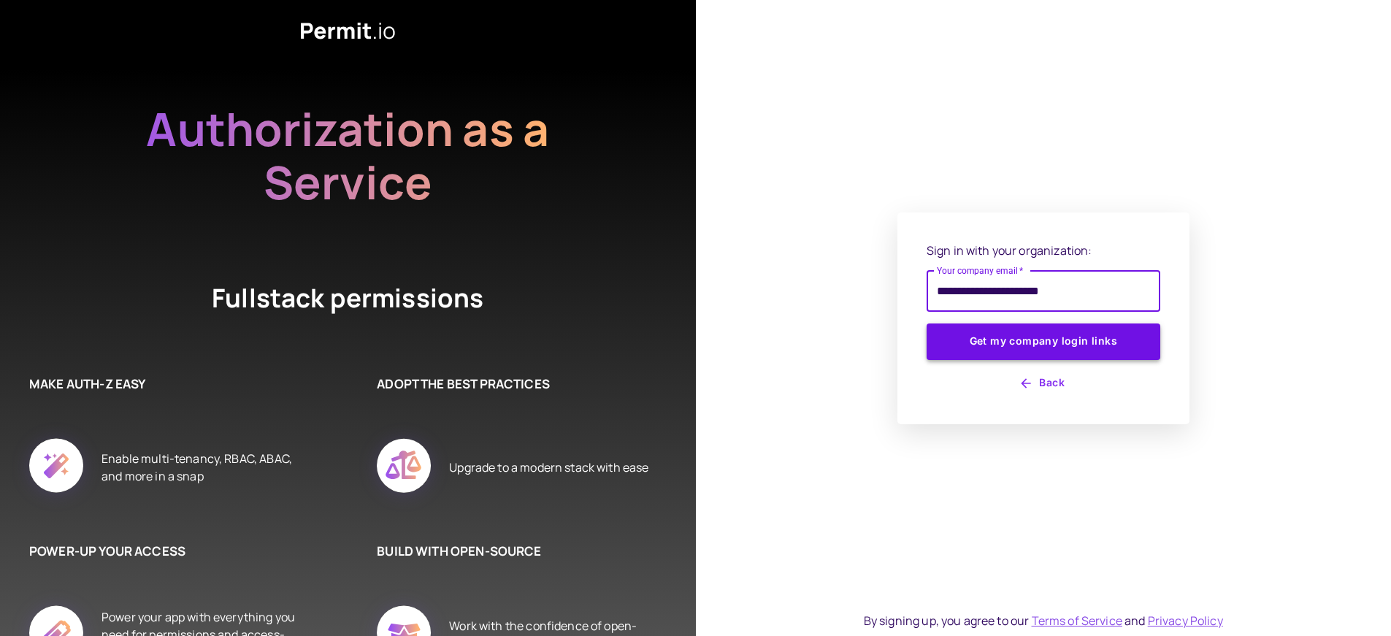
click at [1037, 345] on button "Get my company login links" at bounding box center [1044, 341] width 234 height 37
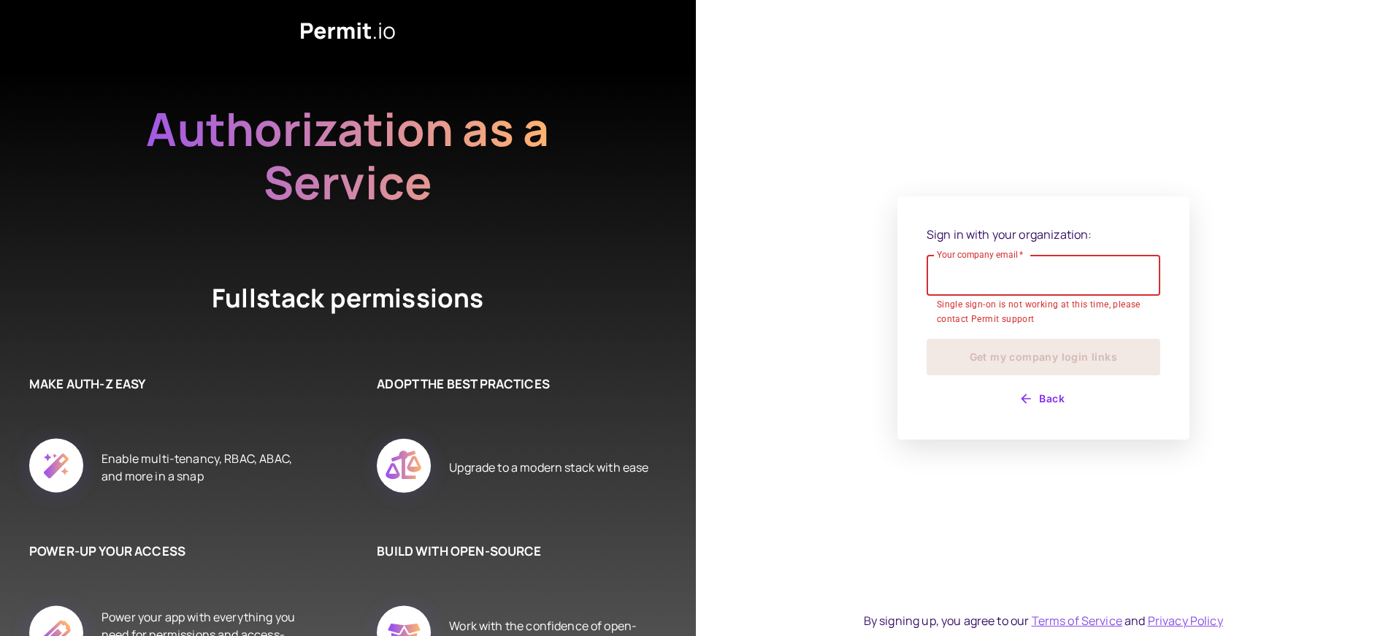
click at [1022, 391] on icon "button" at bounding box center [1026, 398] width 15 height 15
